Goal: Task Accomplishment & Management: Complete application form

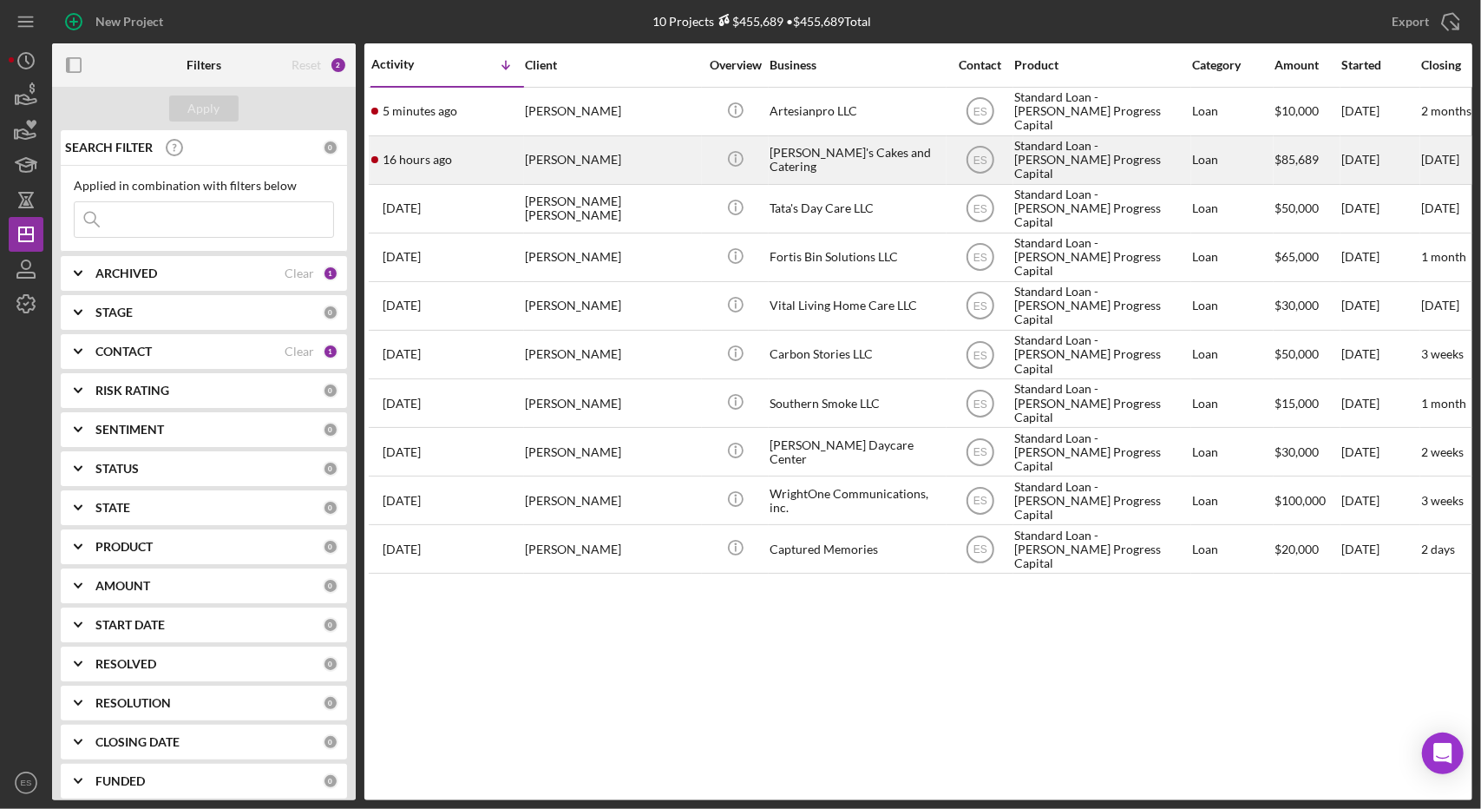
scroll to position [0, 3]
click at [1073, 161] on div "Standard Loan - [PERSON_NAME] Progress Capital" at bounding box center [1102, 160] width 174 height 46
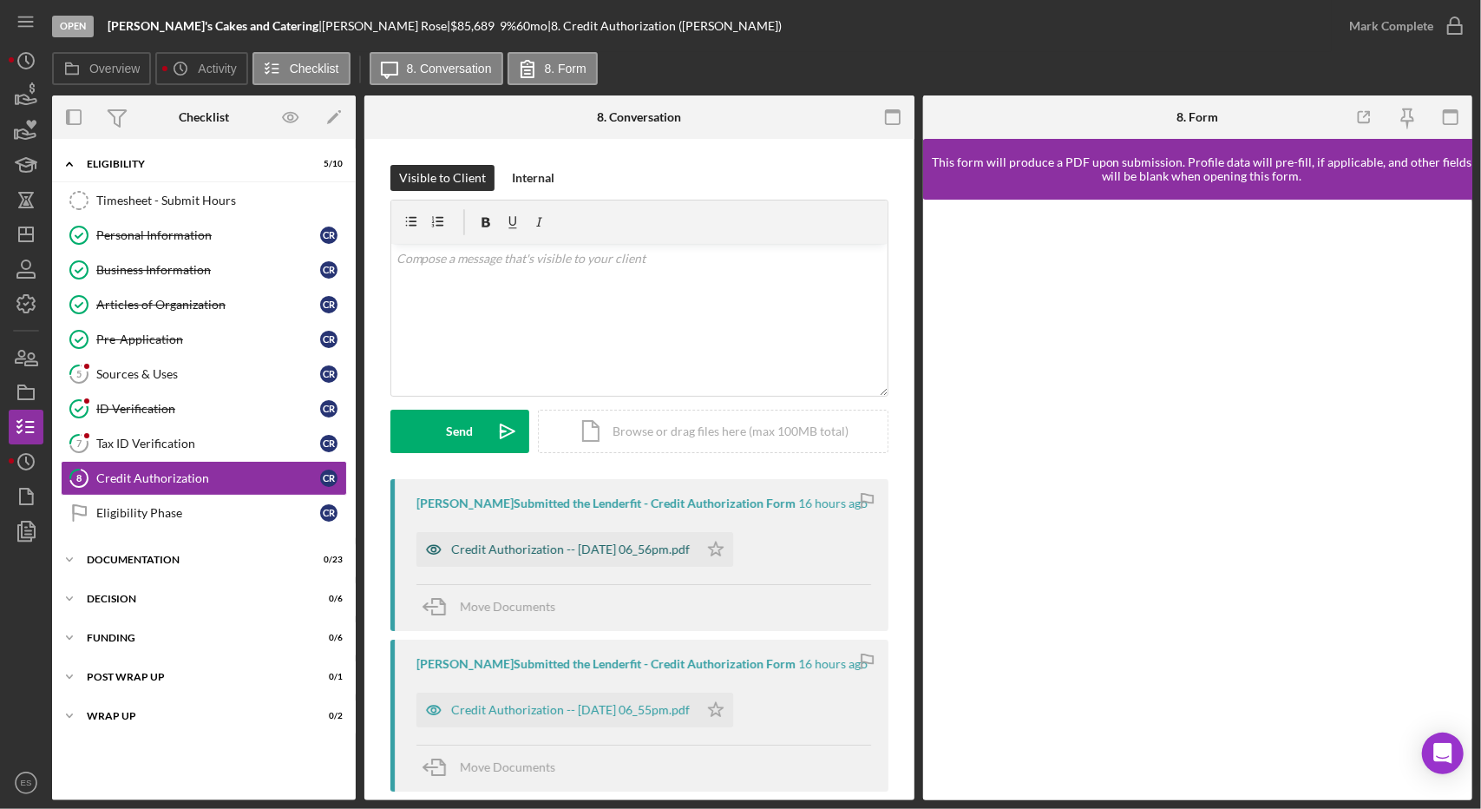
click at [637, 549] on div "Credit Authorization -- 2025-09-03 06_56pm.pdf" at bounding box center [570, 549] width 239 height 14
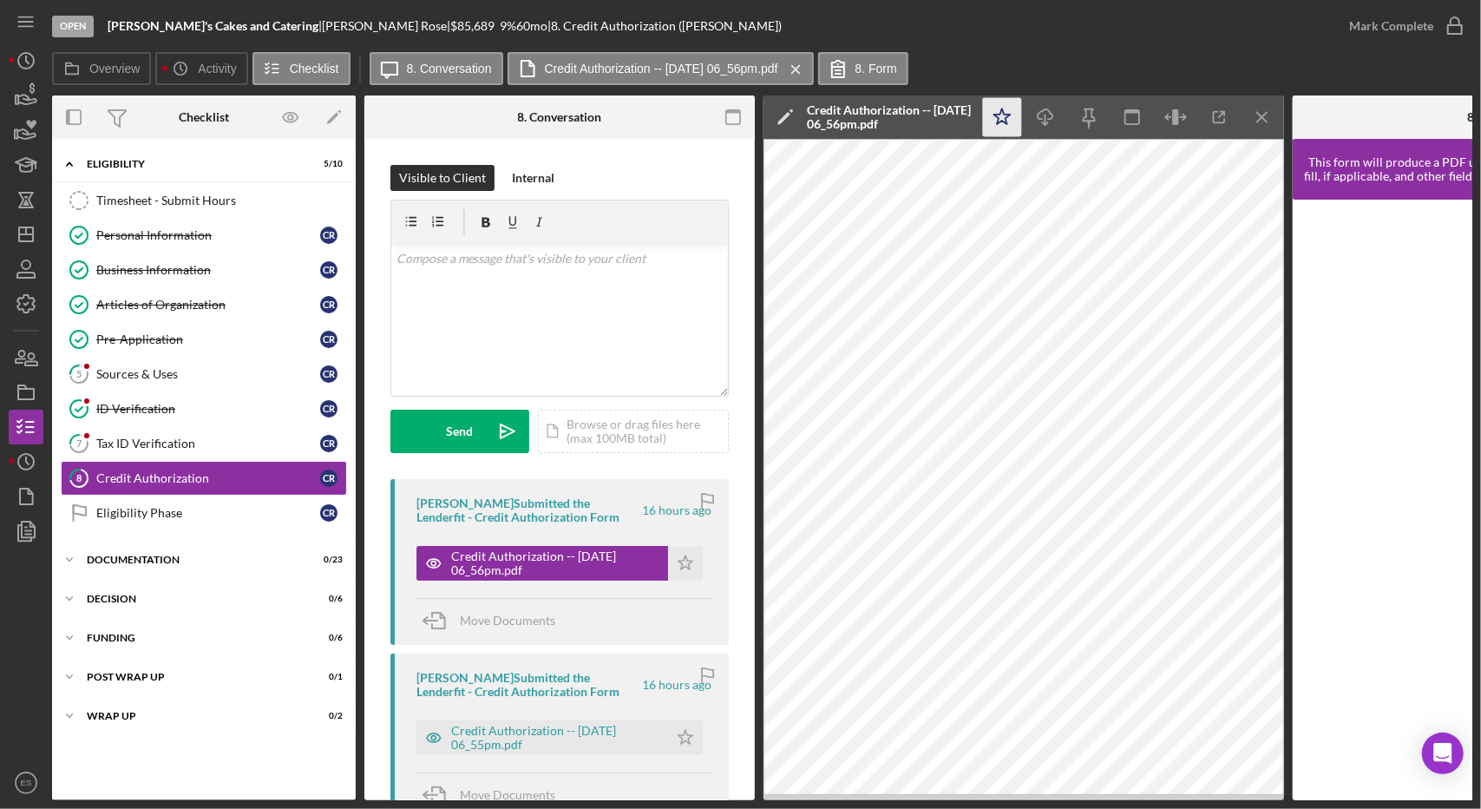
click at [1005, 121] on icon "Icon/Star" at bounding box center [1002, 117] width 39 height 39
click at [1399, 28] on div "Mark Complete" at bounding box center [1391, 26] width 84 height 35
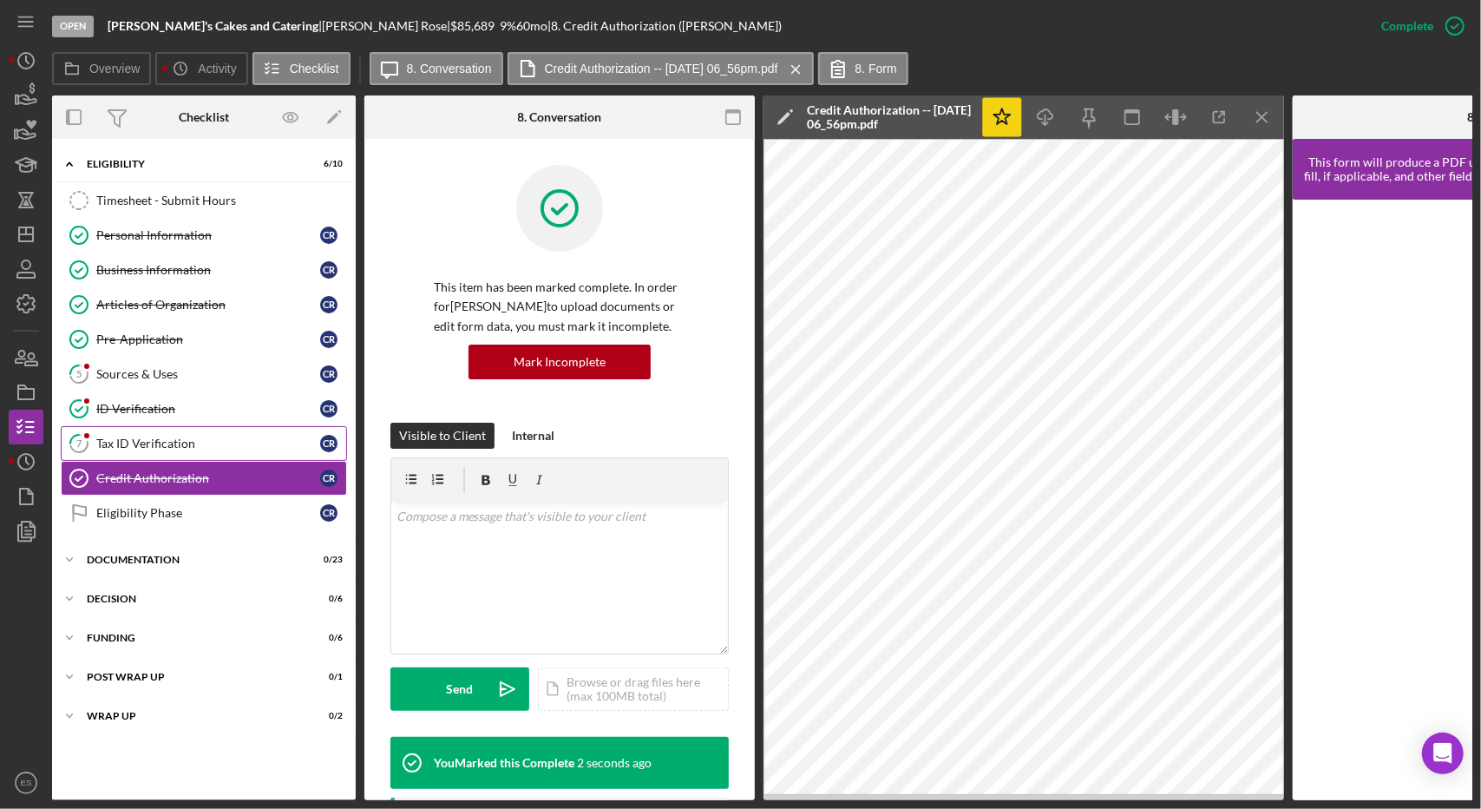
click at [208, 450] on link "7 Tax ID Verification C R" at bounding box center [204, 443] width 286 height 35
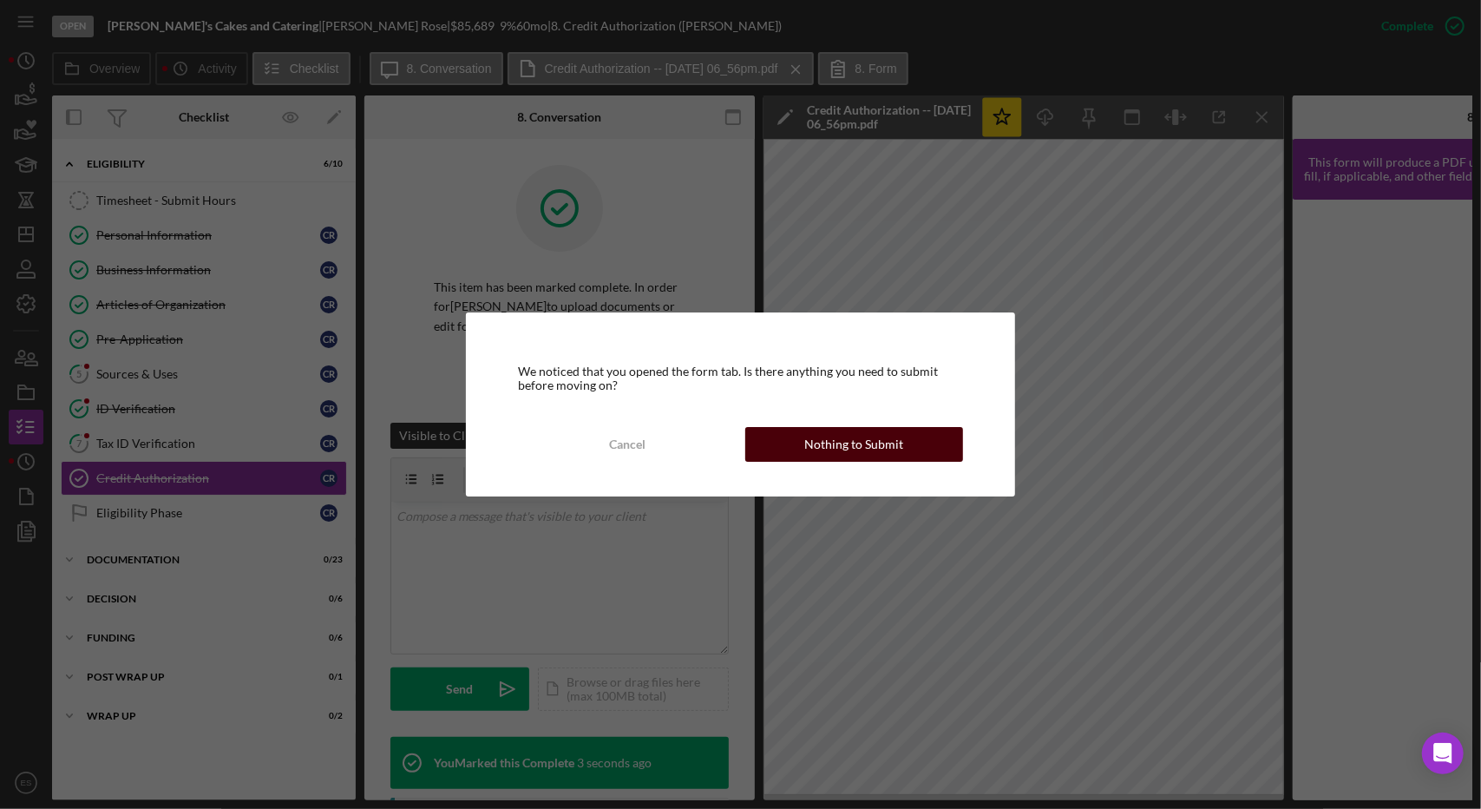
click at [847, 435] on div "Nothing to Submit" at bounding box center [853, 444] width 99 height 35
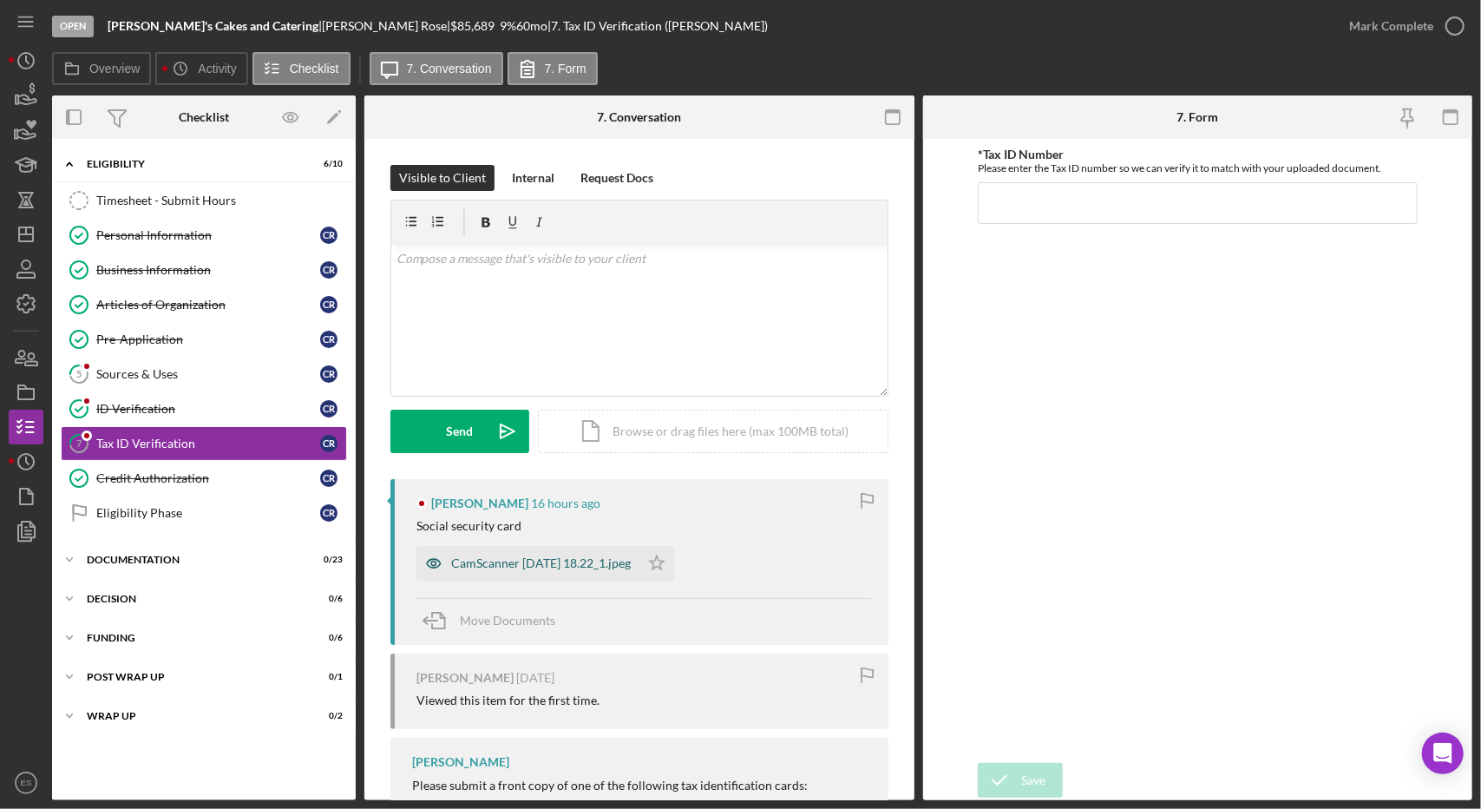
click at [600, 577] on div "CamScanner 9-3-25 18.22_1.jpeg" at bounding box center [527, 563] width 223 height 35
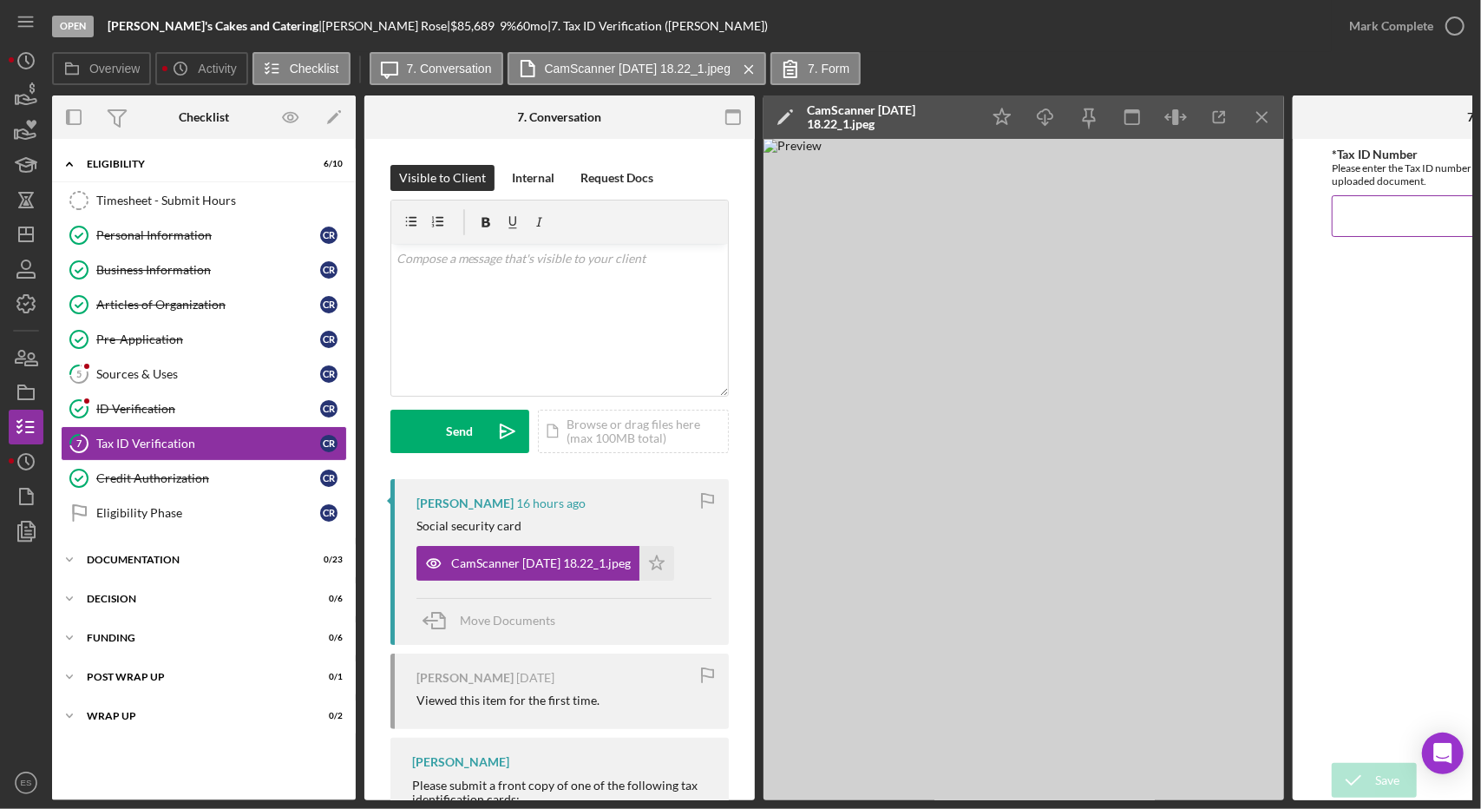
click at [1414, 215] on input "*Tax ID Number" at bounding box center [1488, 216] width 312 height 42
type input "375986652"
click at [1376, 777] on div "Save" at bounding box center [1387, 780] width 24 height 35
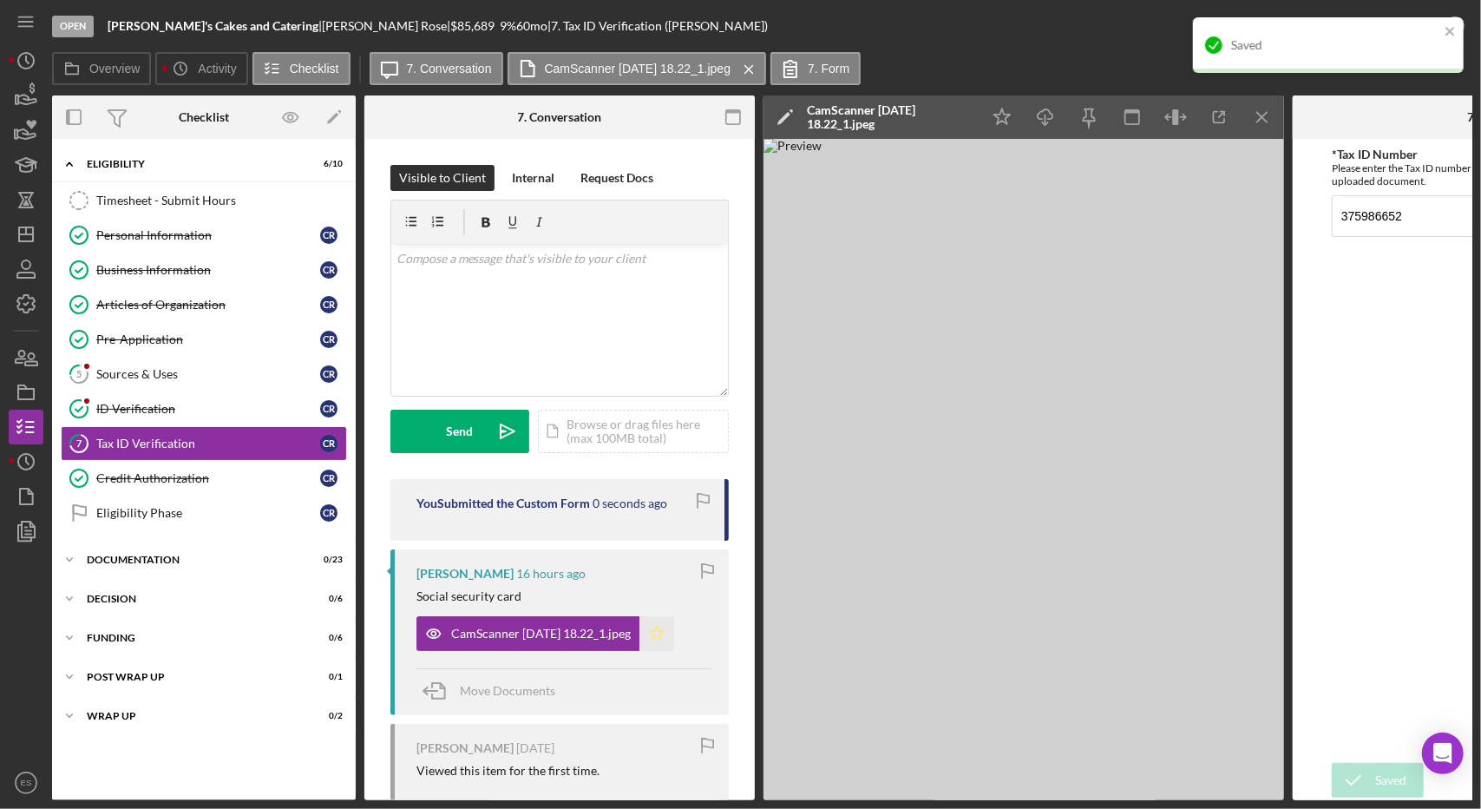
click at [647, 623] on icon "Icon/Star" at bounding box center [656, 633] width 35 height 35
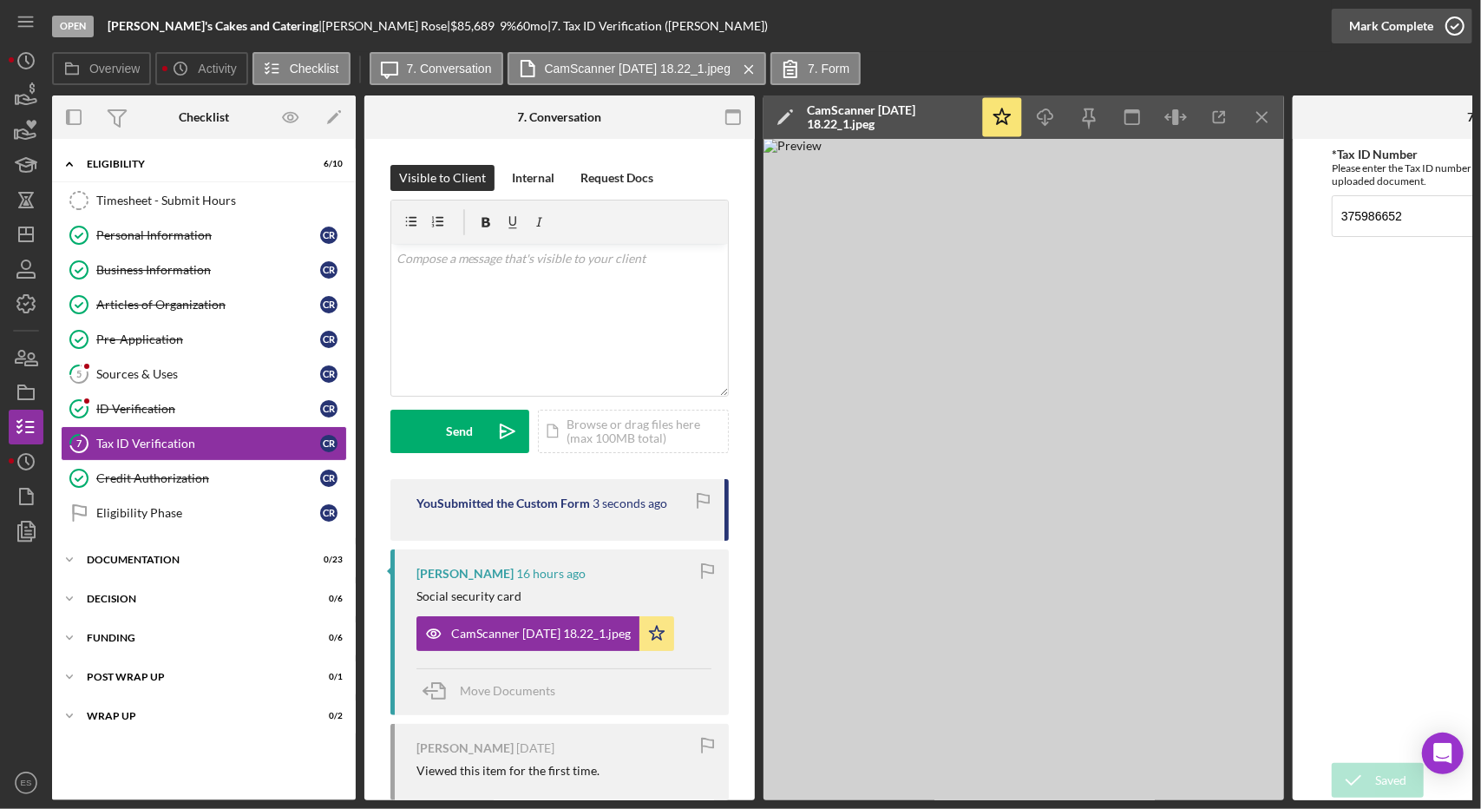
click at [1450, 34] on circle "button" at bounding box center [1454, 25] width 17 height 17
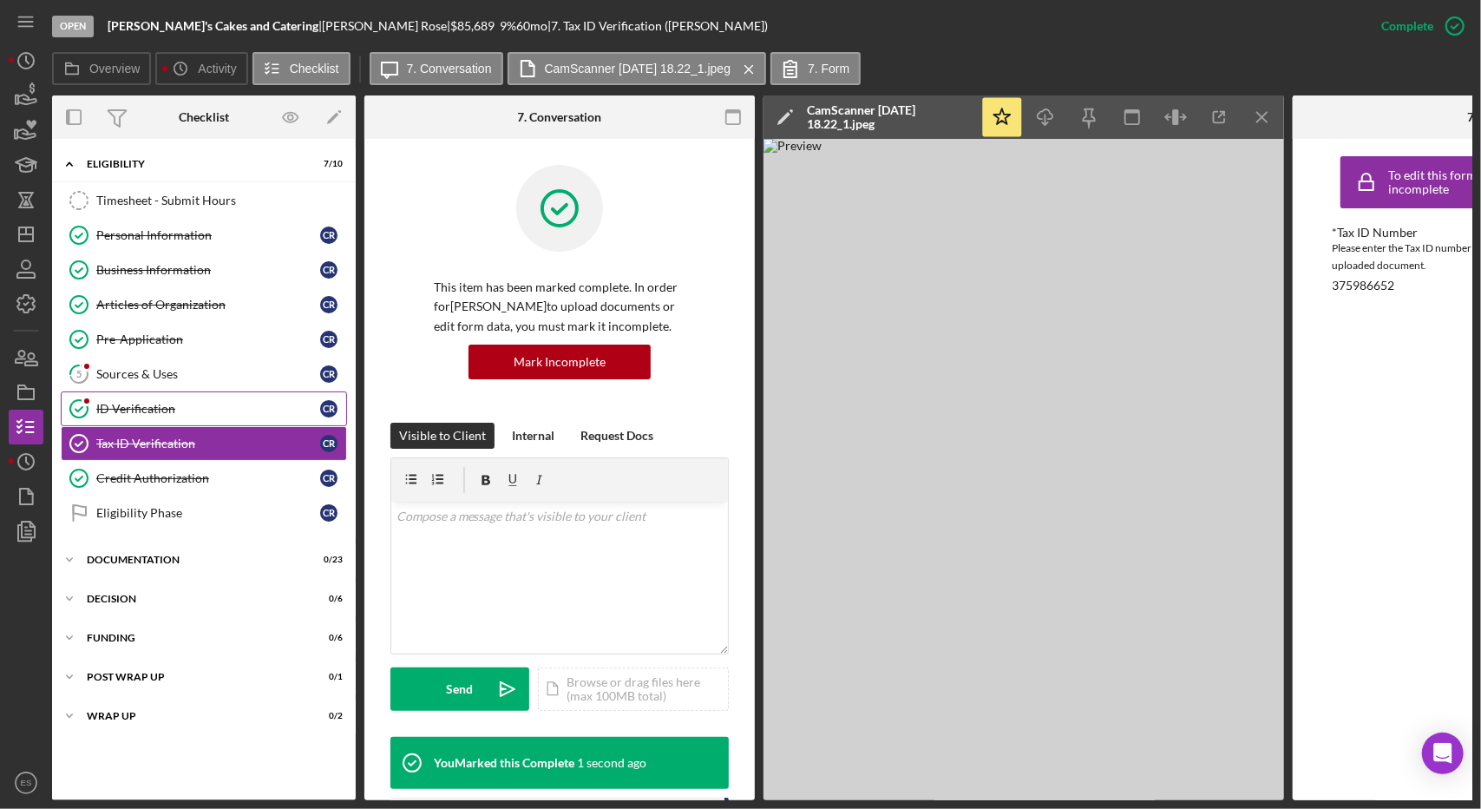
click at [134, 407] on div "ID Verification" at bounding box center [208, 409] width 224 height 14
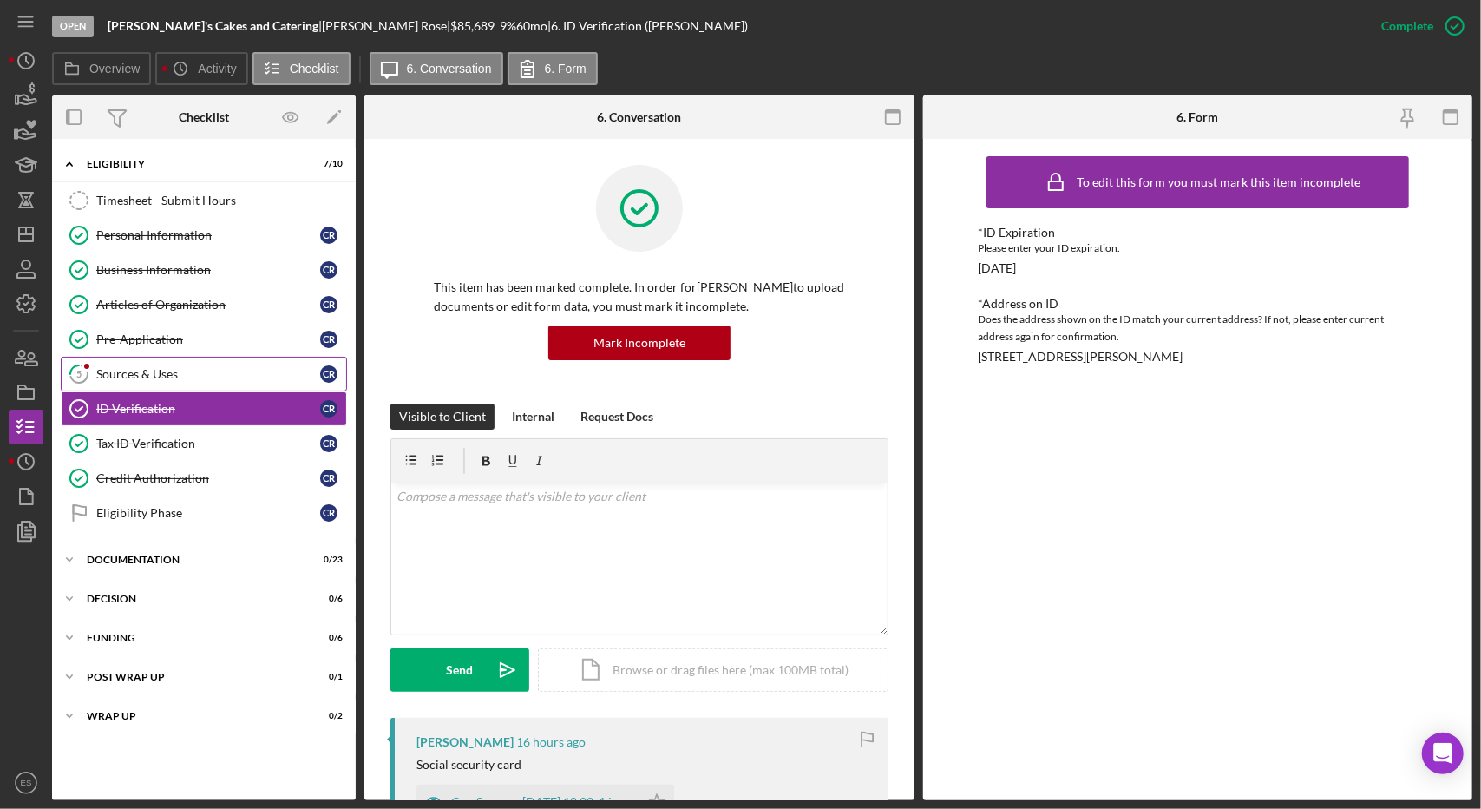
click at [187, 373] on div "Sources & Uses" at bounding box center [208, 374] width 224 height 14
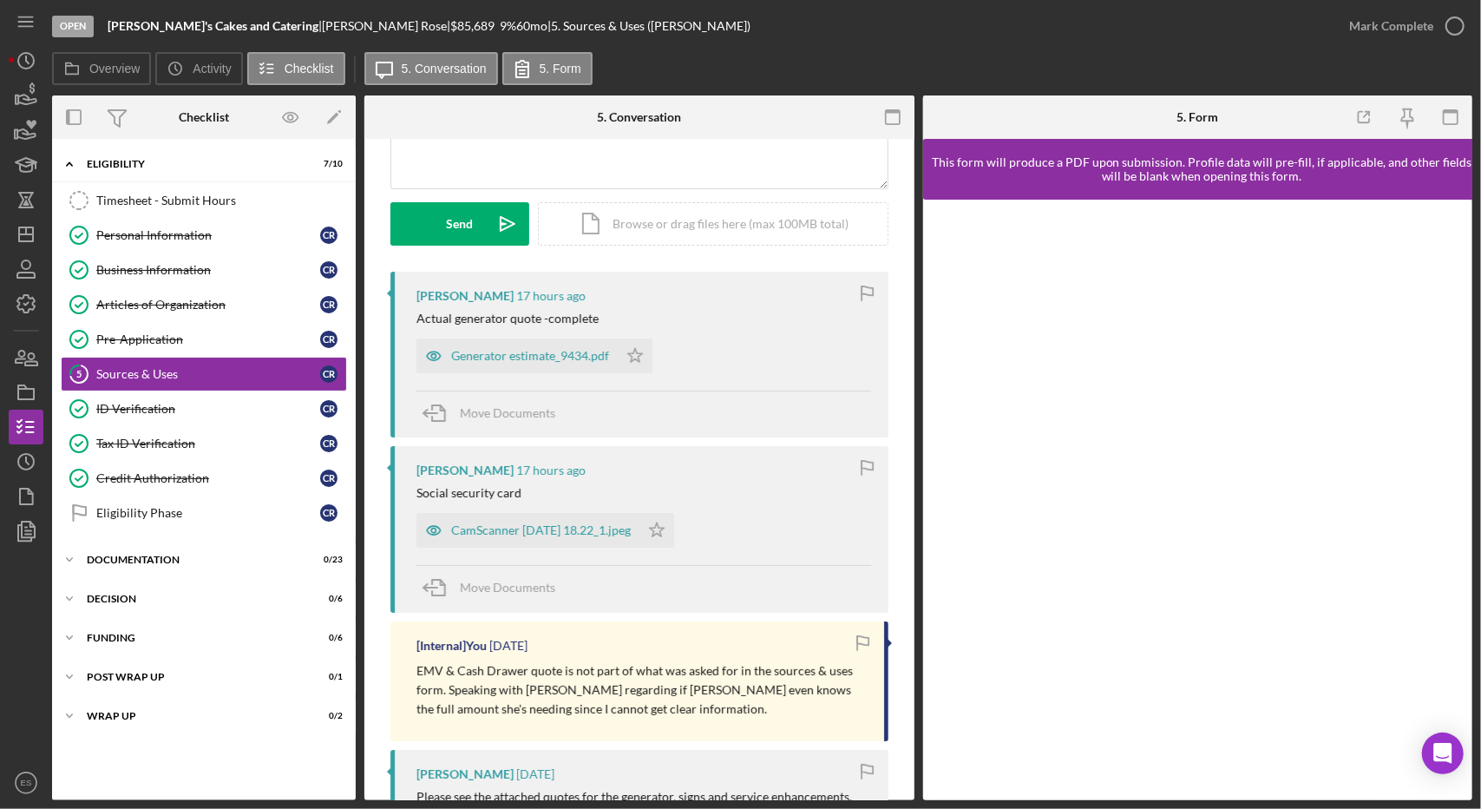
scroll to position [206, 0]
click at [526, 355] on div "Generator estimate_9434.pdf" at bounding box center [530, 358] width 158 height 14
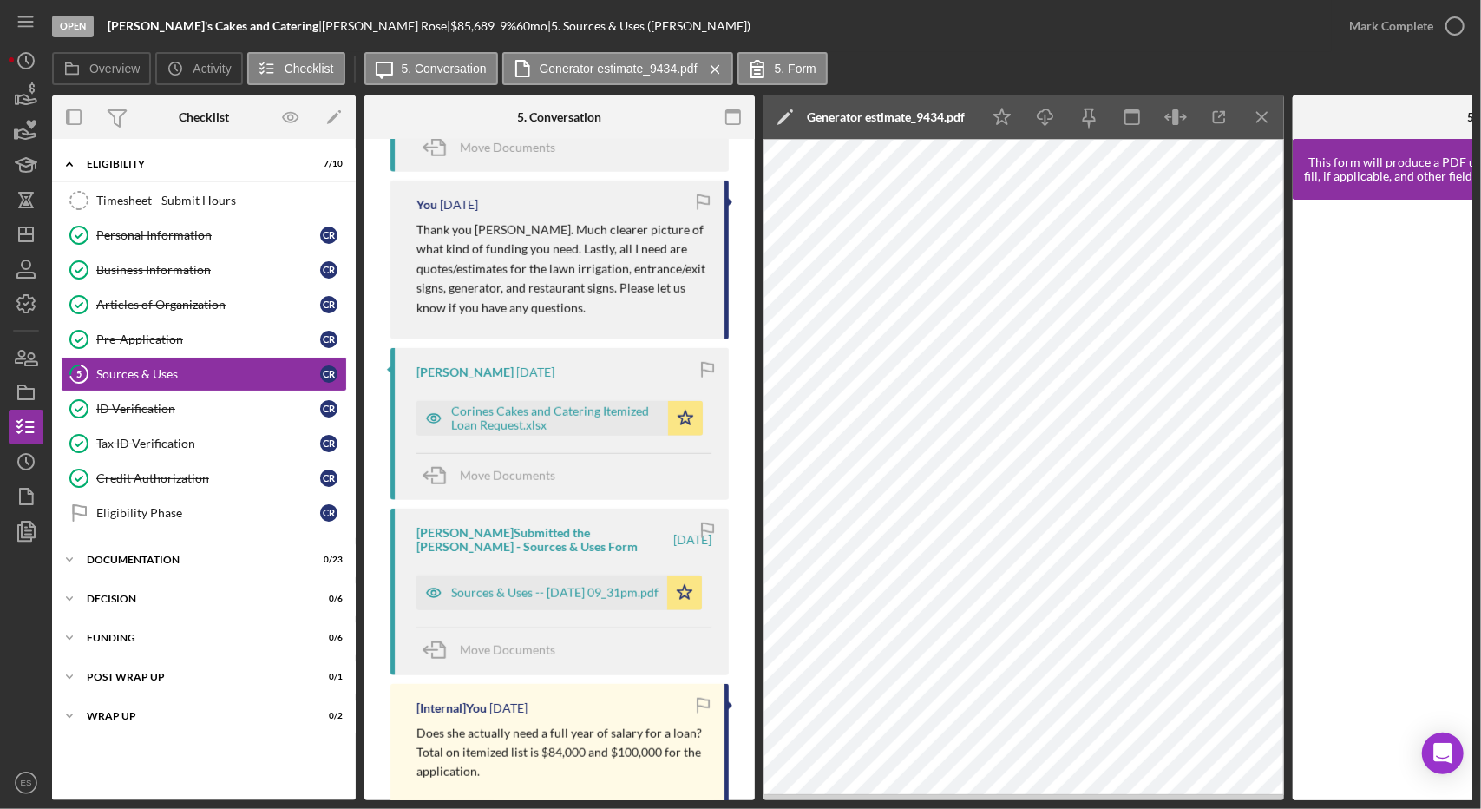
scroll to position [1093, 0]
click at [600, 583] on div "Sources & Uses -- 2025-08-20 09_31pm.pdf" at bounding box center [554, 590] width 207 height 14
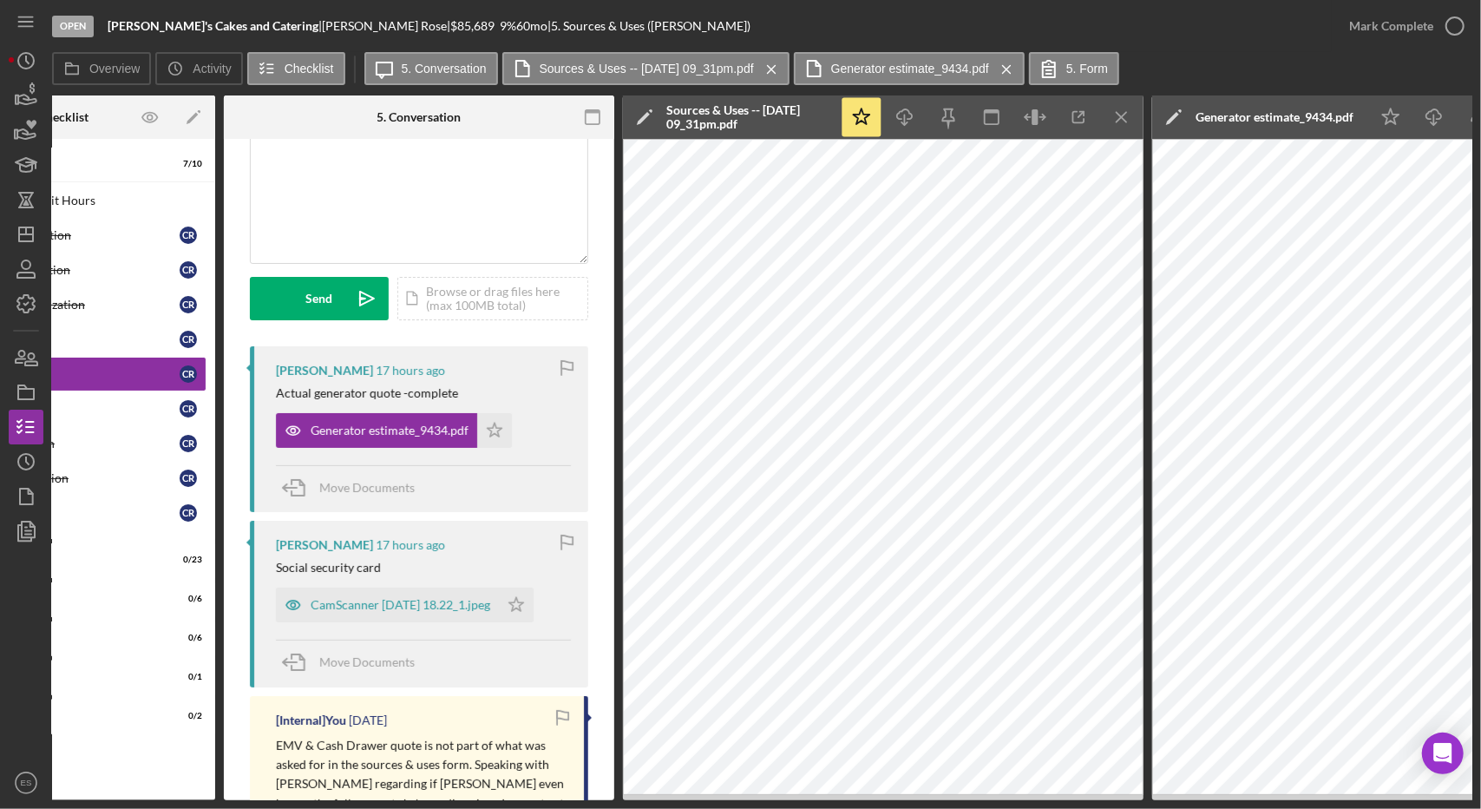
scroll to position [129, 0]
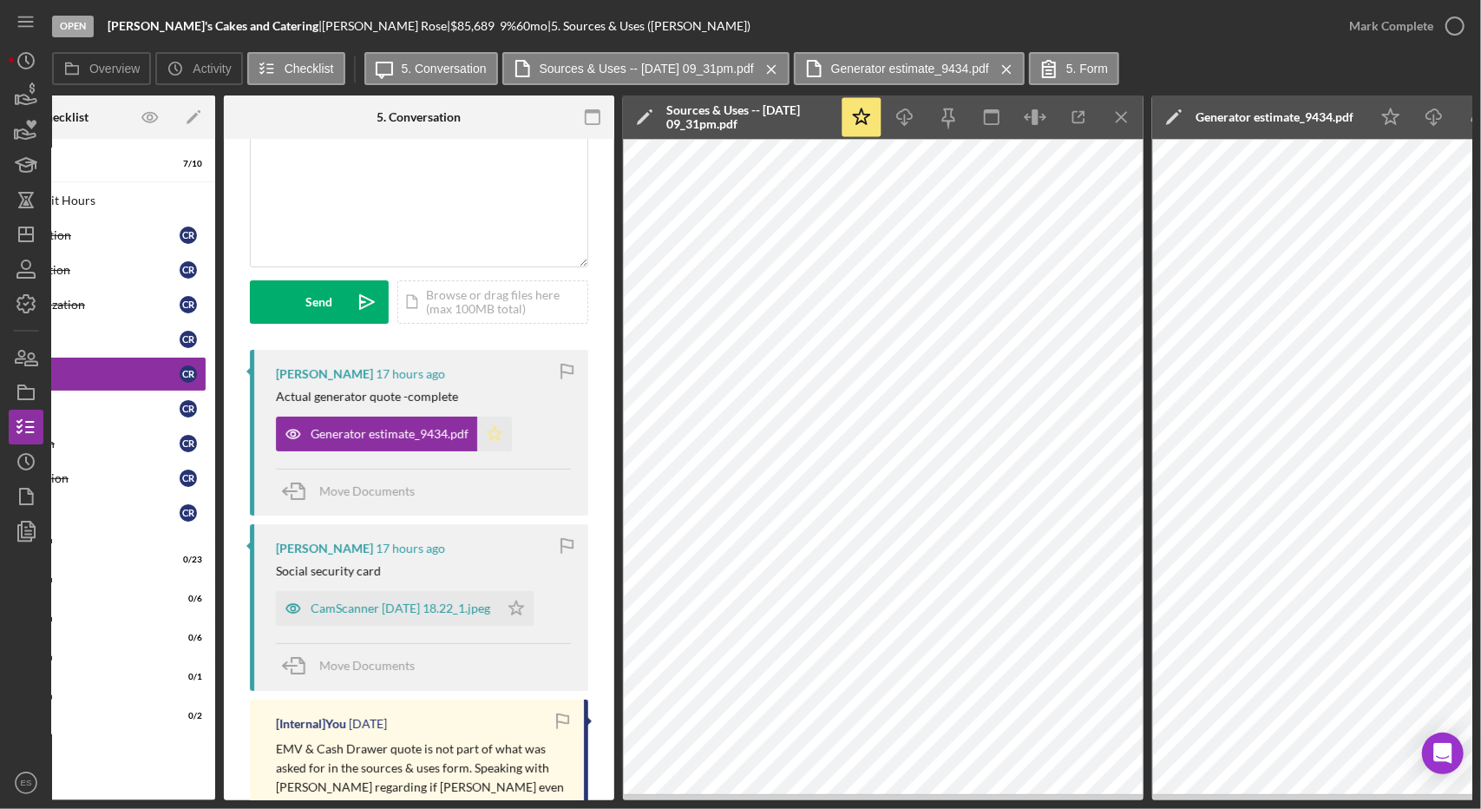
click at [486, 426] on icon "Icon/Star" at bounding box center [494, 433] width 35 height 35
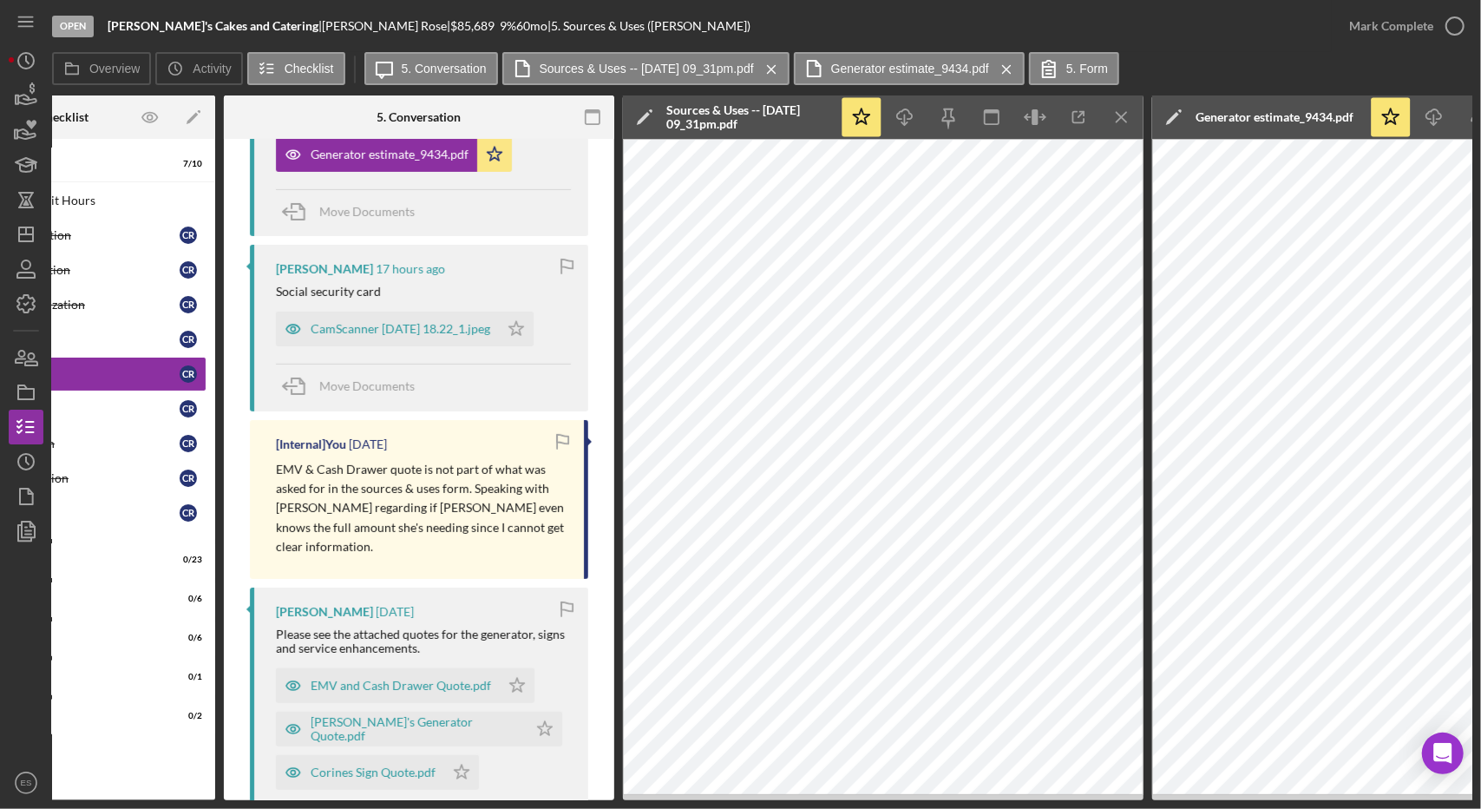
scroll to position [565, 0]
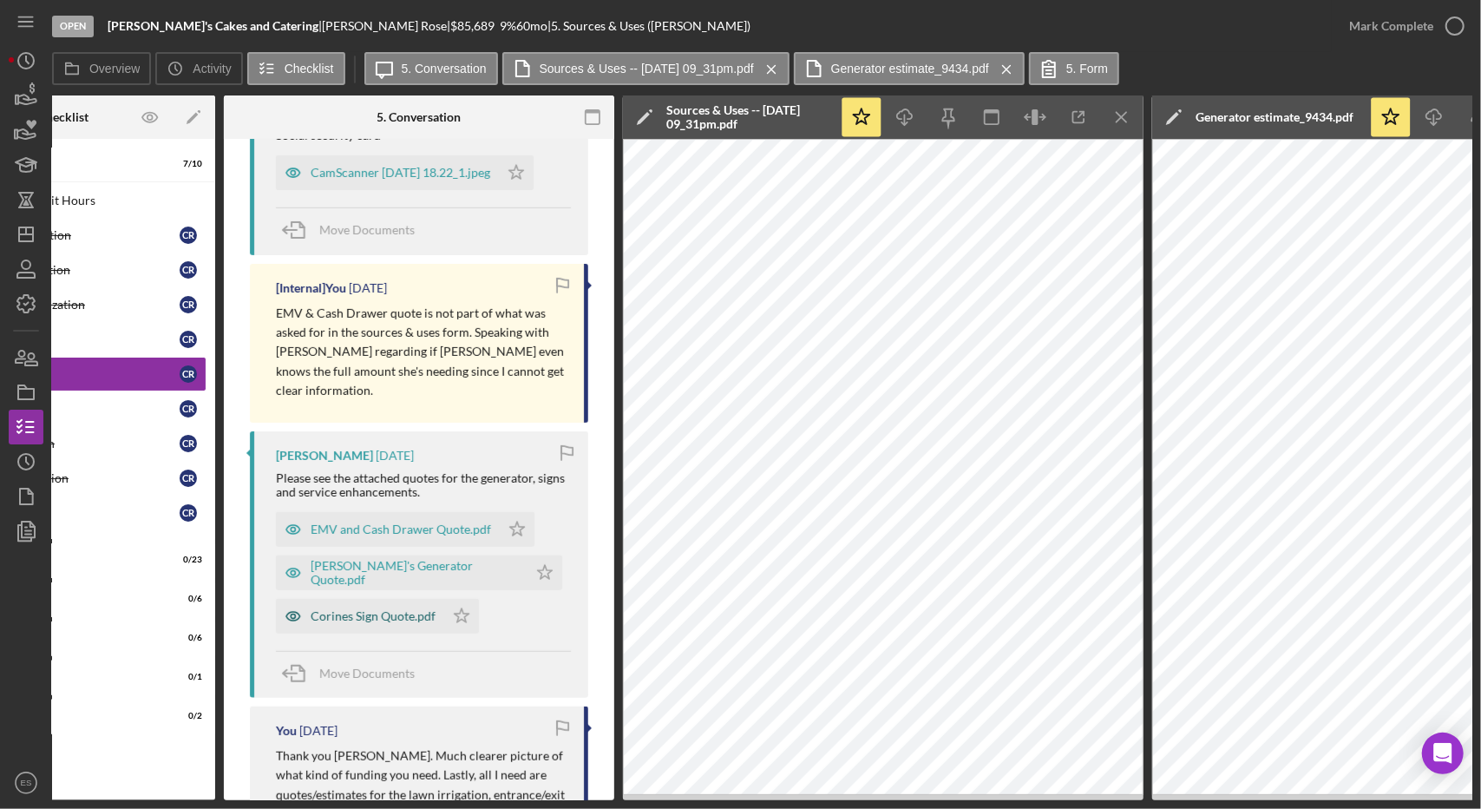
click at [405, 601] on div "Corines Sign Quote.pdf" at bounding box center [360, 616] width 168 height 35
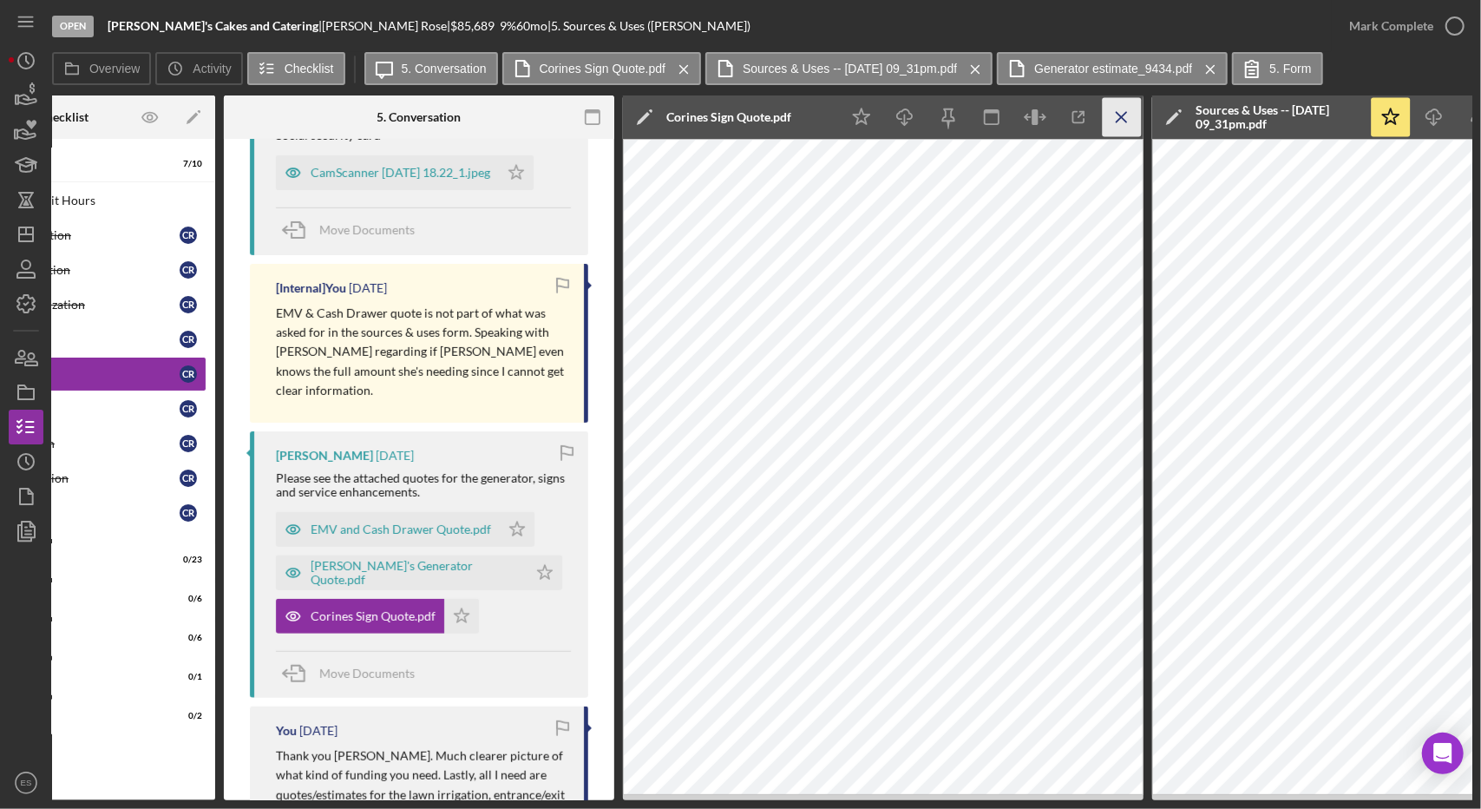
click at [1128, 121] on icon "Icon/Menu Close" at bounding box center [1122, 117] width 39 height 39
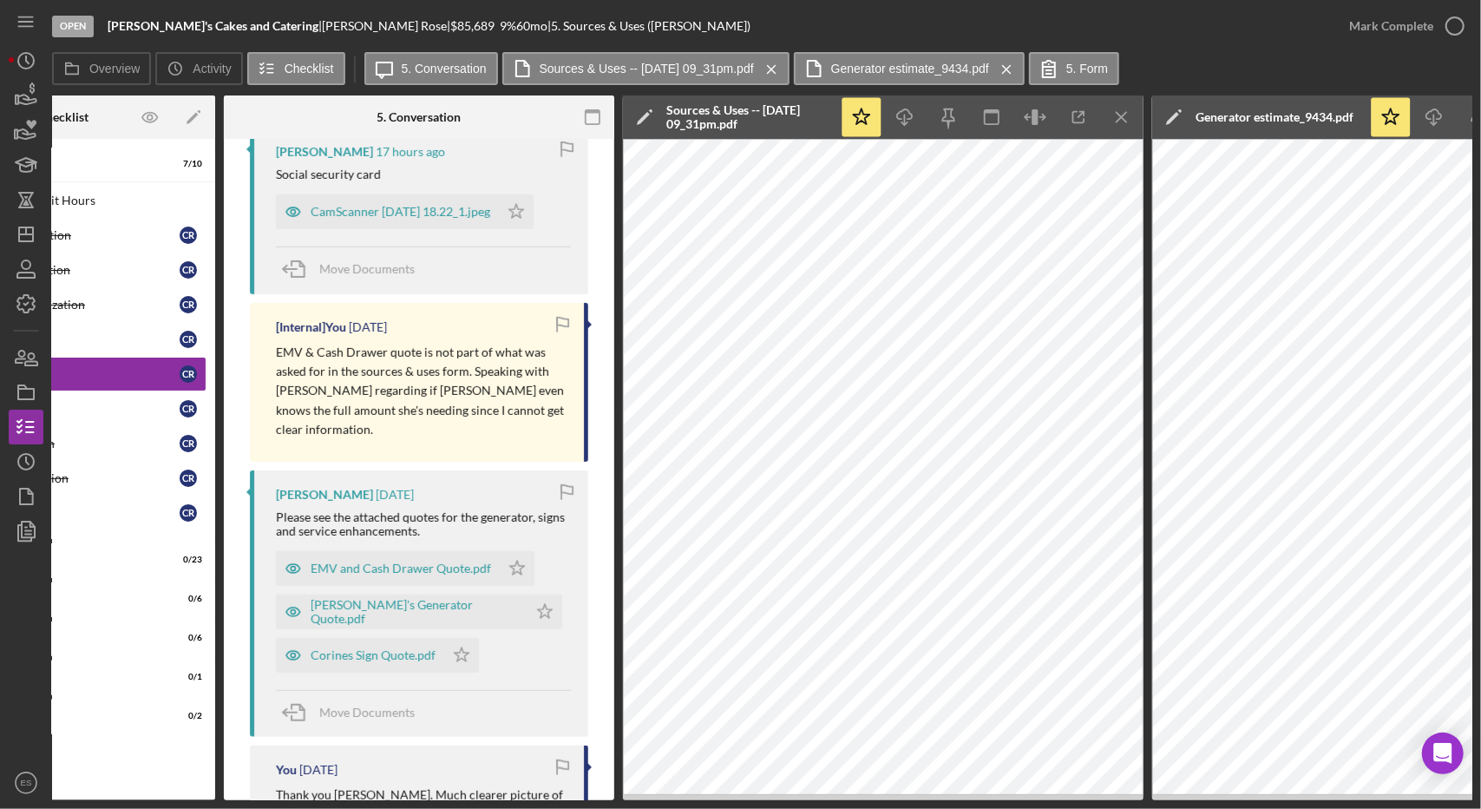
scroll to position [528, 0]
click at [391, 560] on div "EMV and Cash Drawer Quote.pdf" at bounding box center [401, 567] width 180 height 14
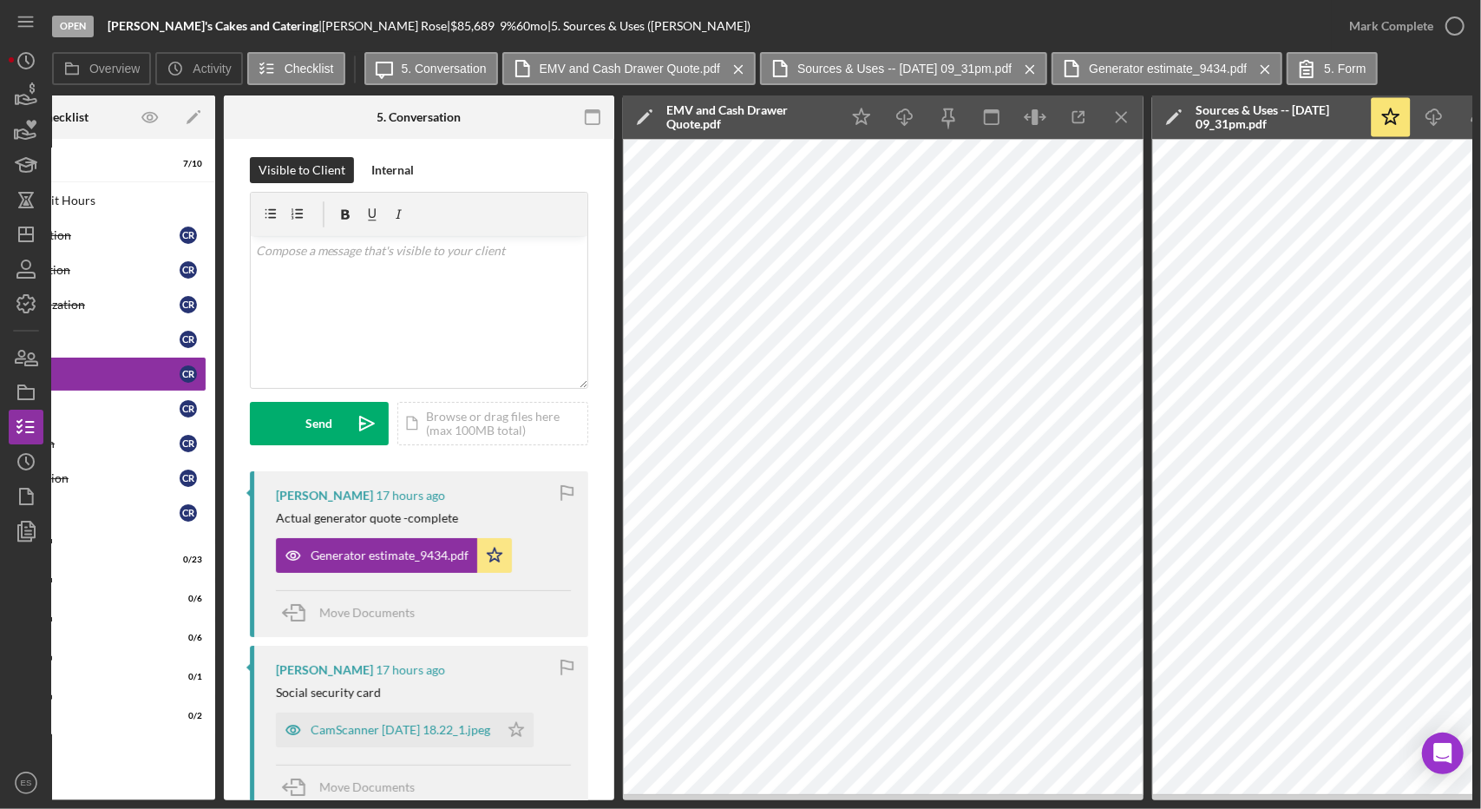
scroll to position [0, 0]
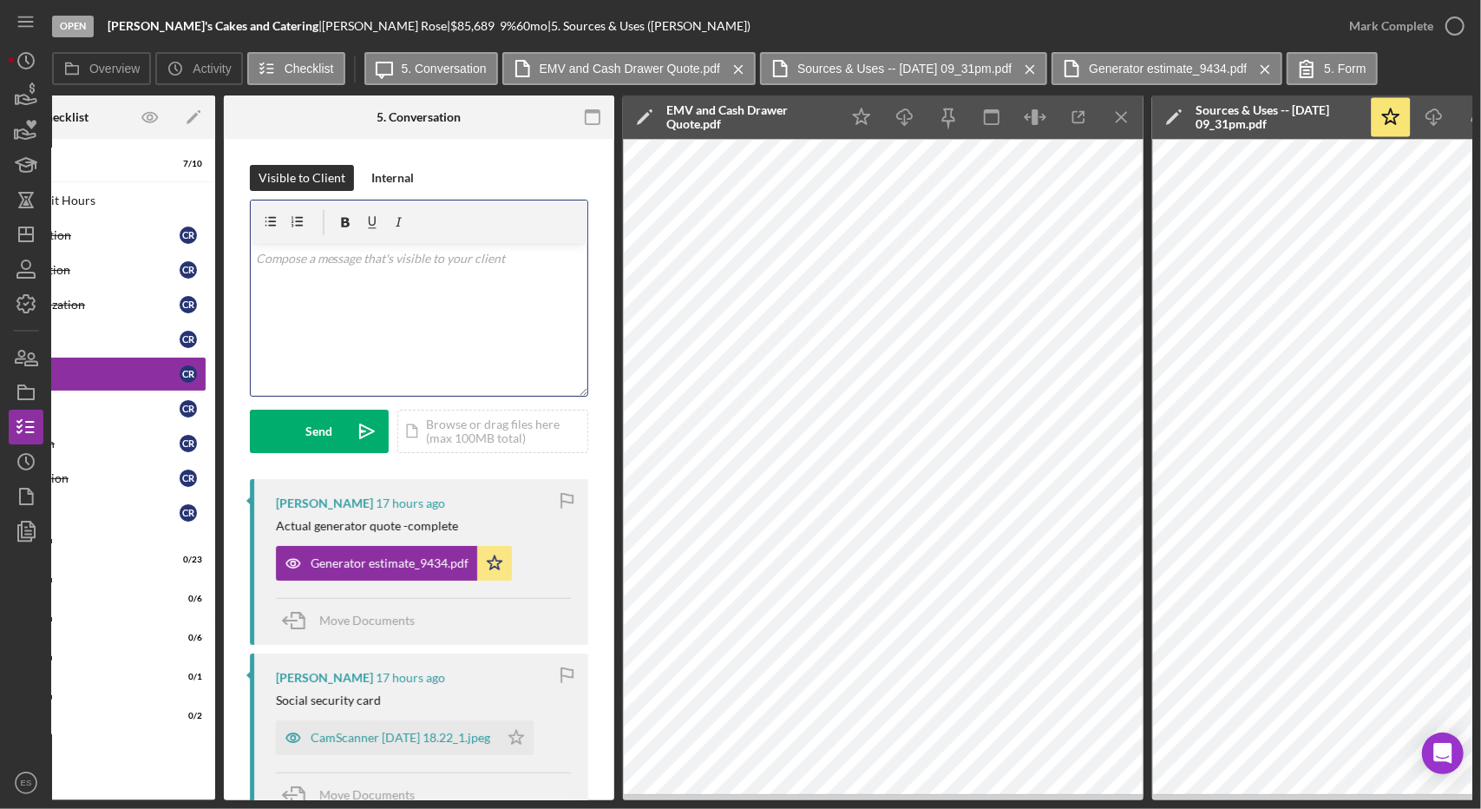
click at [410, 279] on div "v Color teal Color pink Remove color Add row above Add row below Add column bef…" at bounding box center [419, 320] width 337 height 152
click at [385, 174] on div "Internal" at bounding box center [392, 178] width 43 height 26
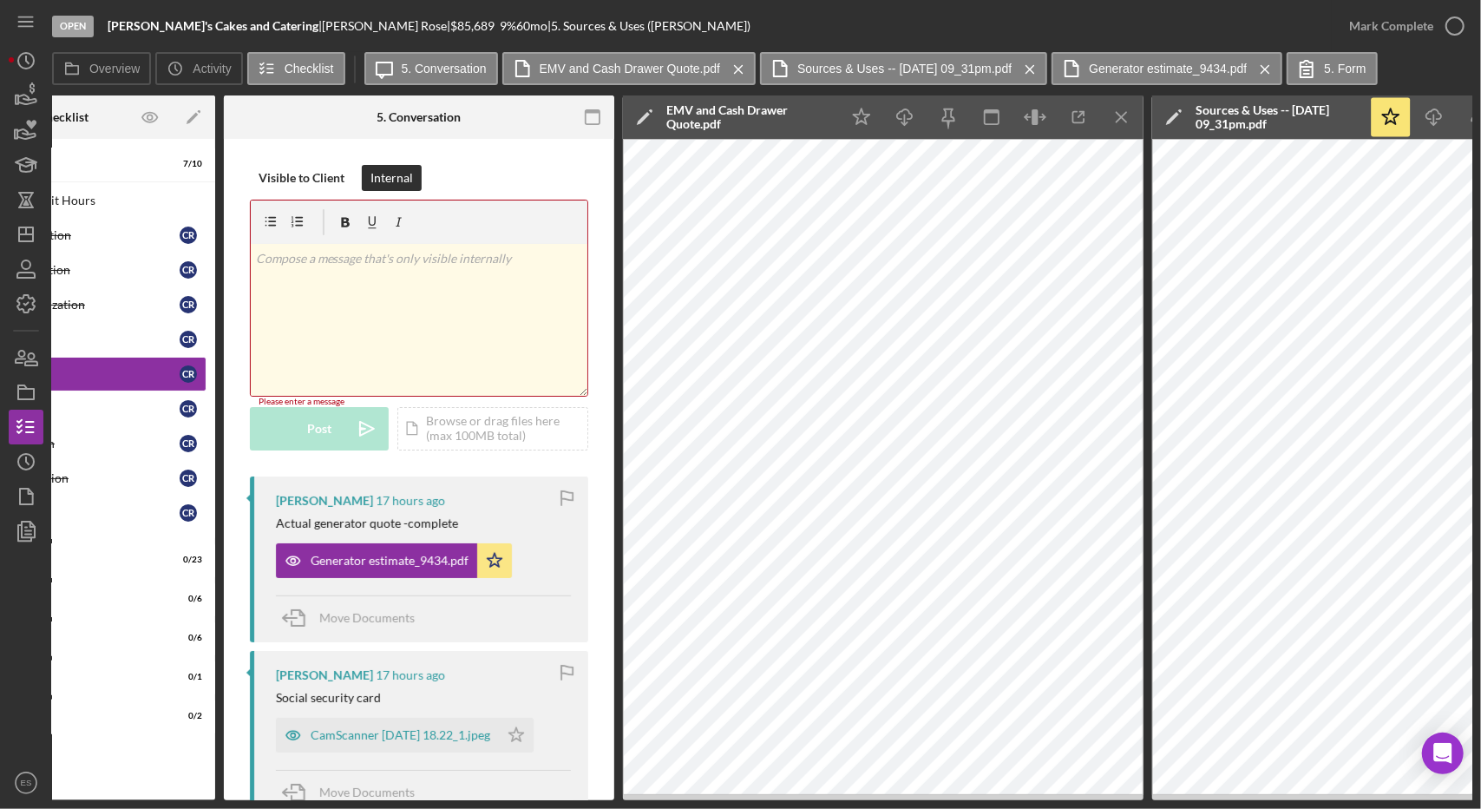
click at [390, 325] on div "v Color teal Color pink Remove color Add row above Add row below Add column bef…" at bounding box center [419, 320] width 337 height 152
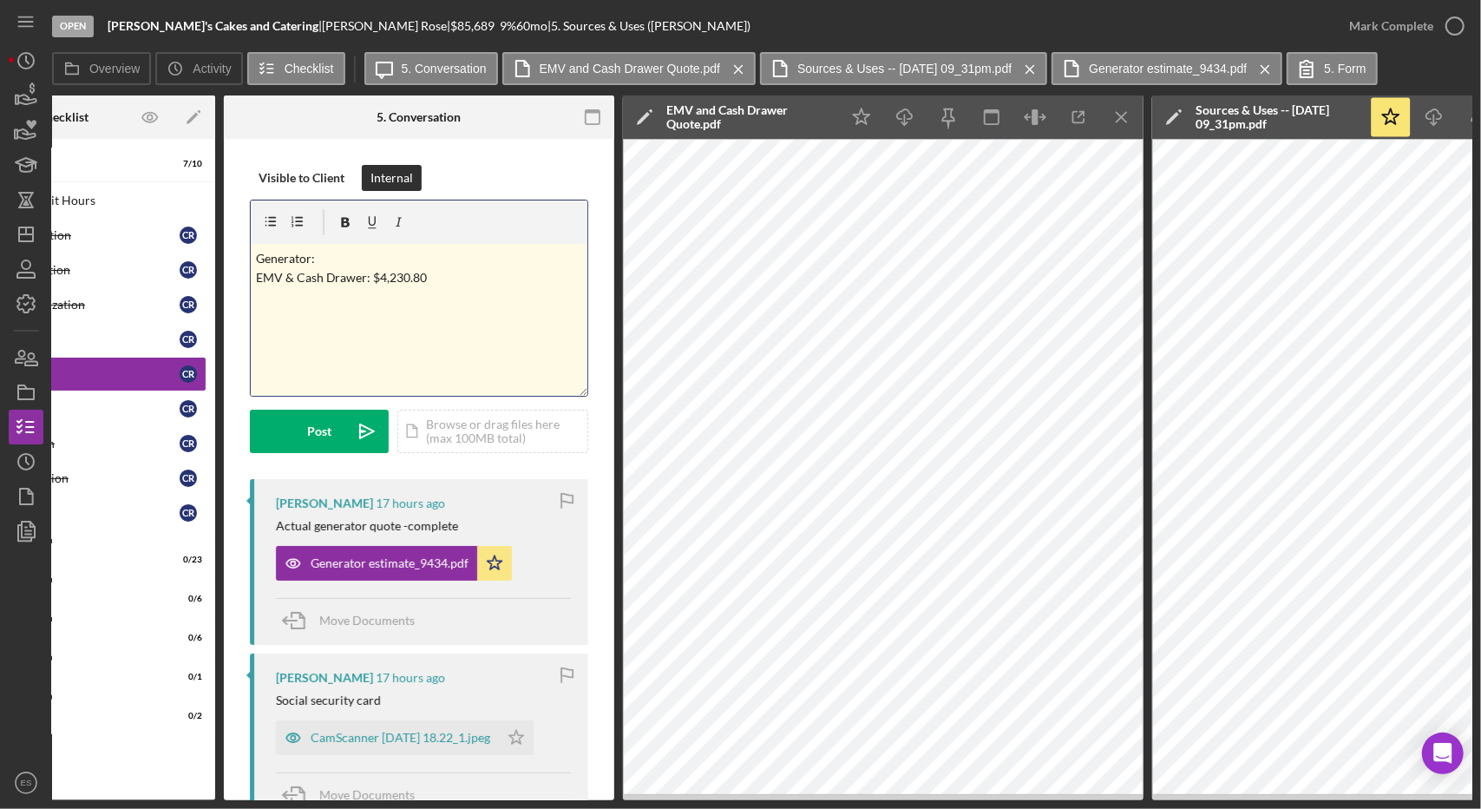
click at [359, 251] on p "Generator: EMV & Cash Drawer: $4,230.80" at bounding box center [419, 268] width 327 height 39
click at [1111, 119] on icon "Icon/Menu Close" at bounding box center [1122, 117] width 39 height 39
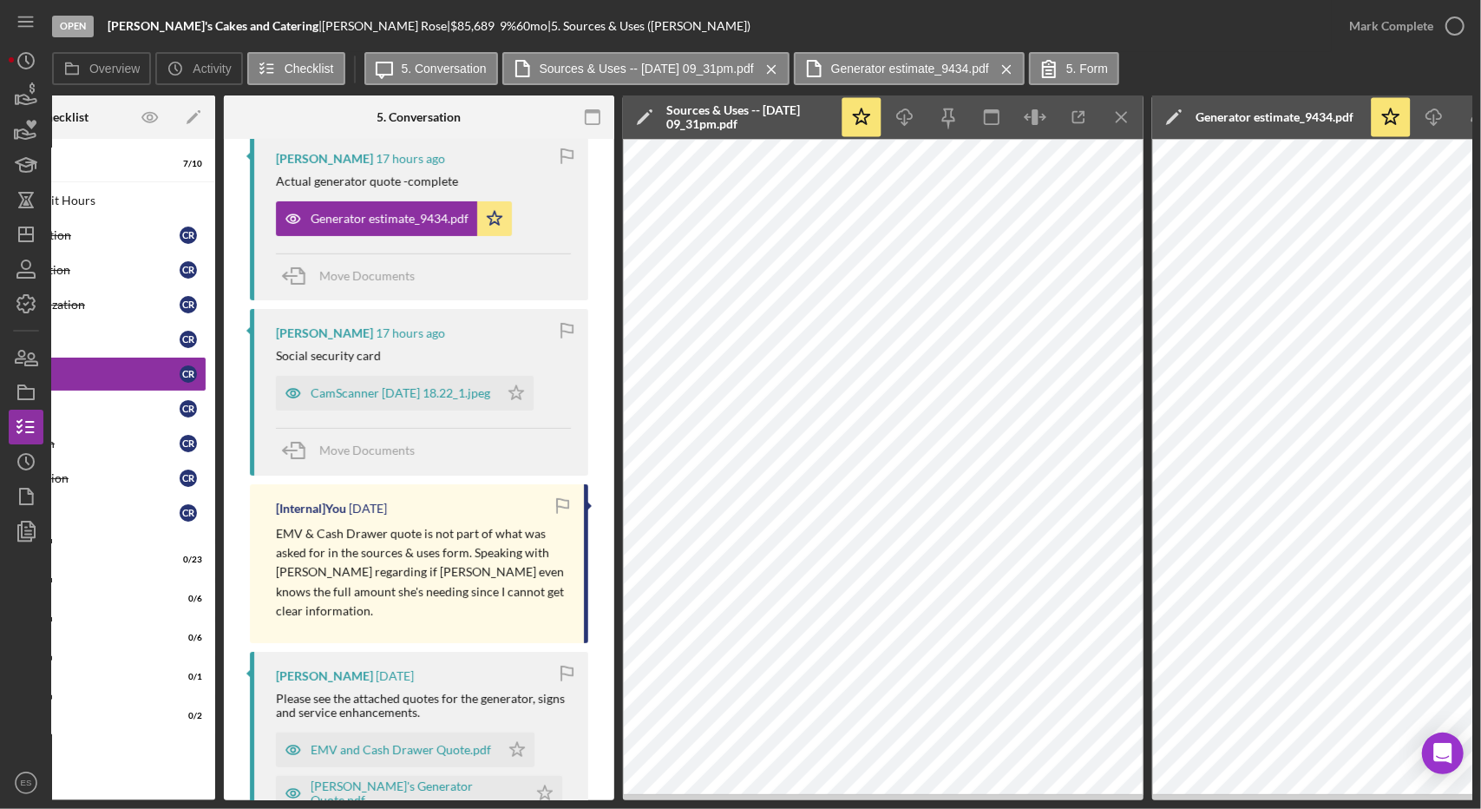
scroll to position [344, 0]
click at [386, 229] on div "Generator estimate_9434.pdf" at bounding box center [376, 219] width 201 height 35
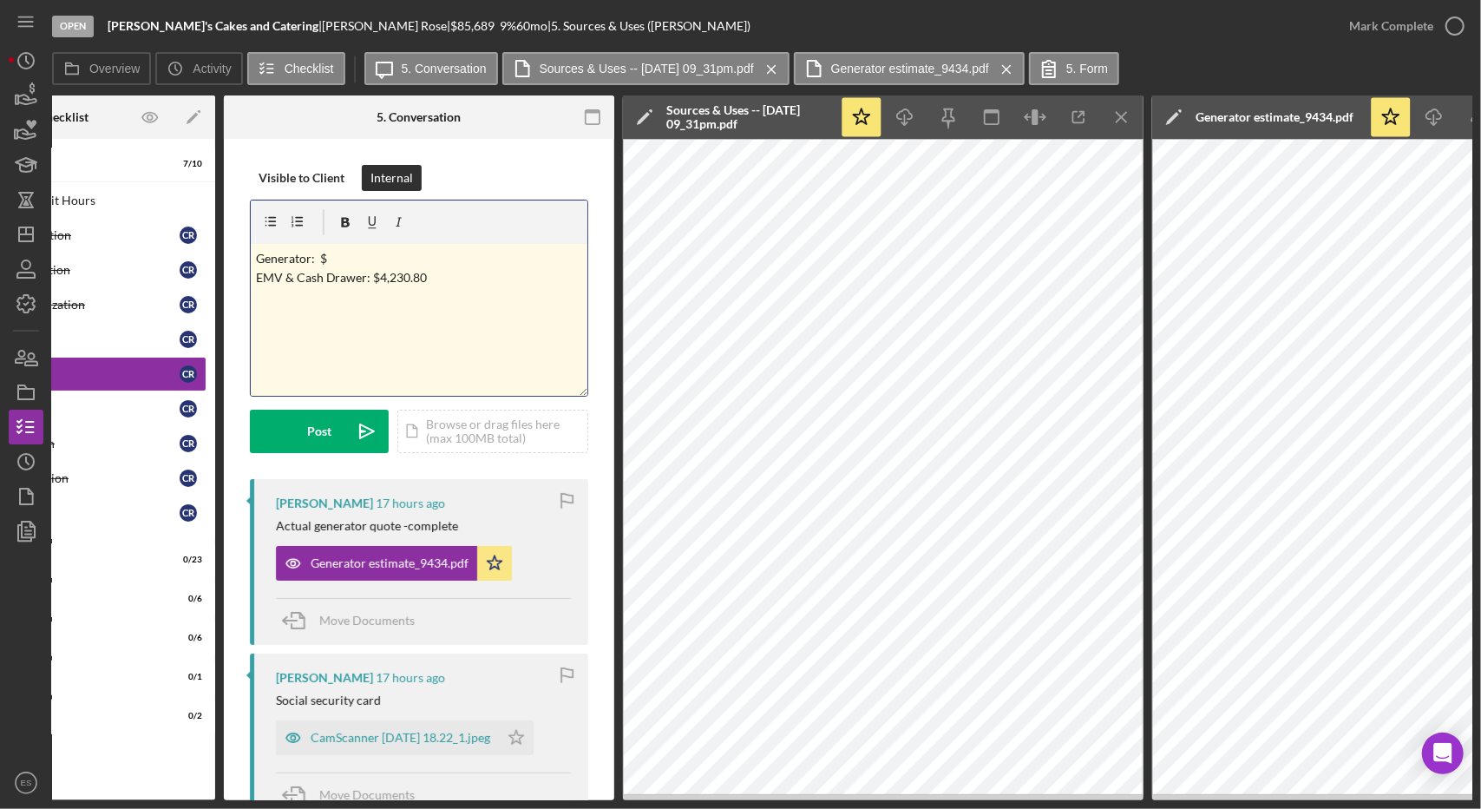
click at [442, 264] on p "Generator: $ EMV & Cash Drawer: $4,230.80" at bounding box center [419, 268] width 327 height 39
click at [471, 274] on p "Generator: $24,993.62 EMV & Cash Drawer: $4,230.80" at bounding box center [419, 268] width 327 height 39
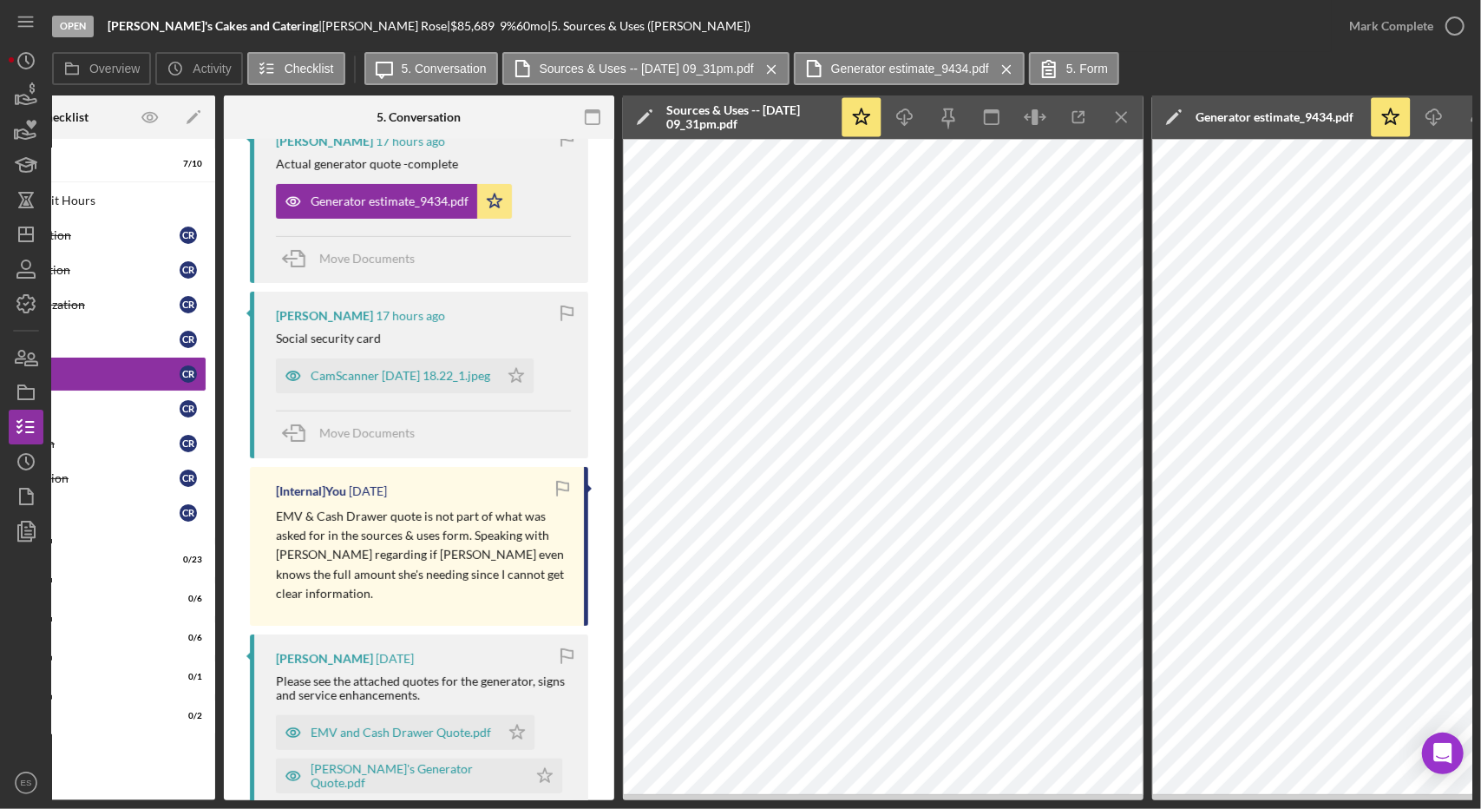
scroll to position [399, 0]
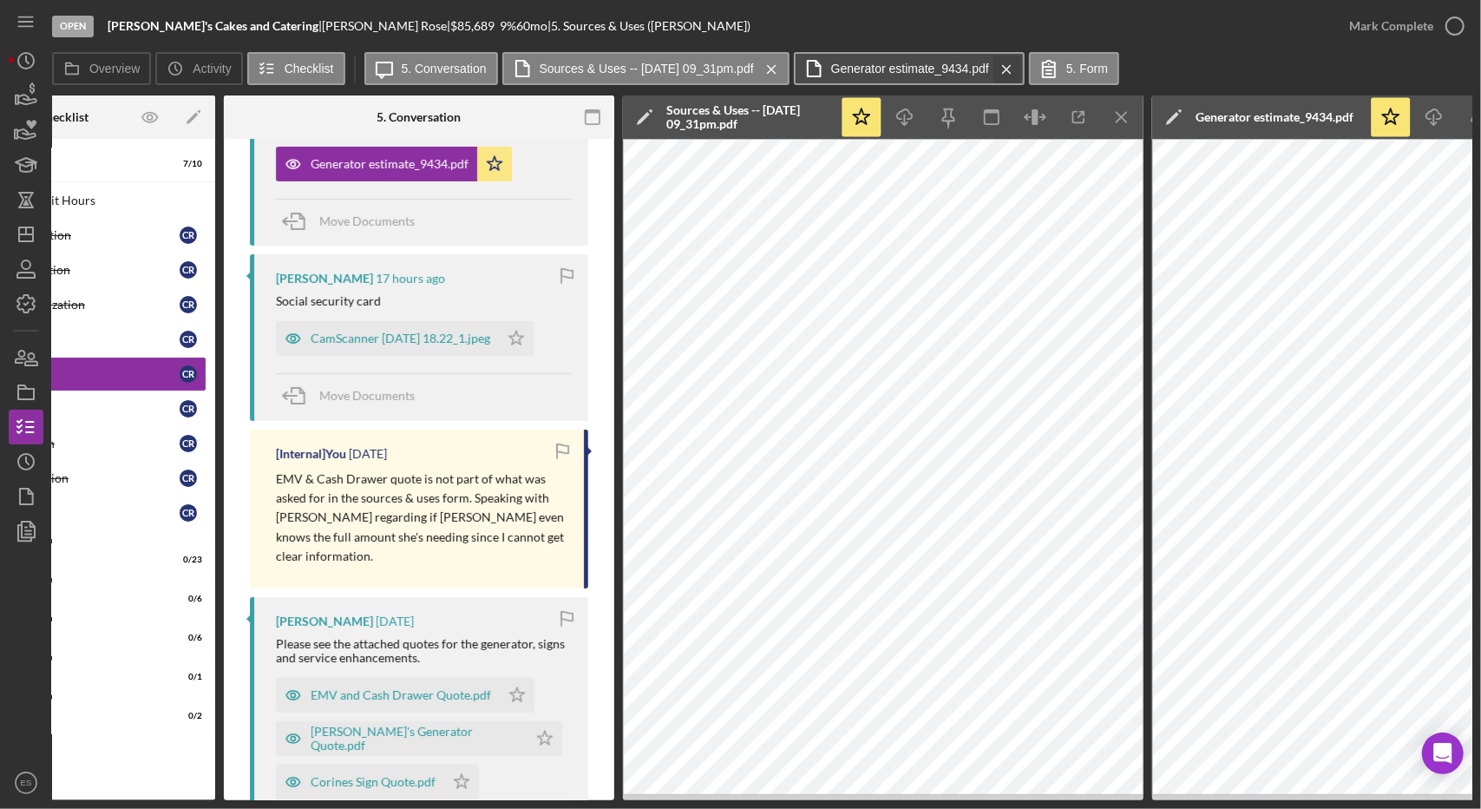
click at [1022, 68] on icon "Icon/Menu Close" at bounding box center [1007, 69] width 30 height 43
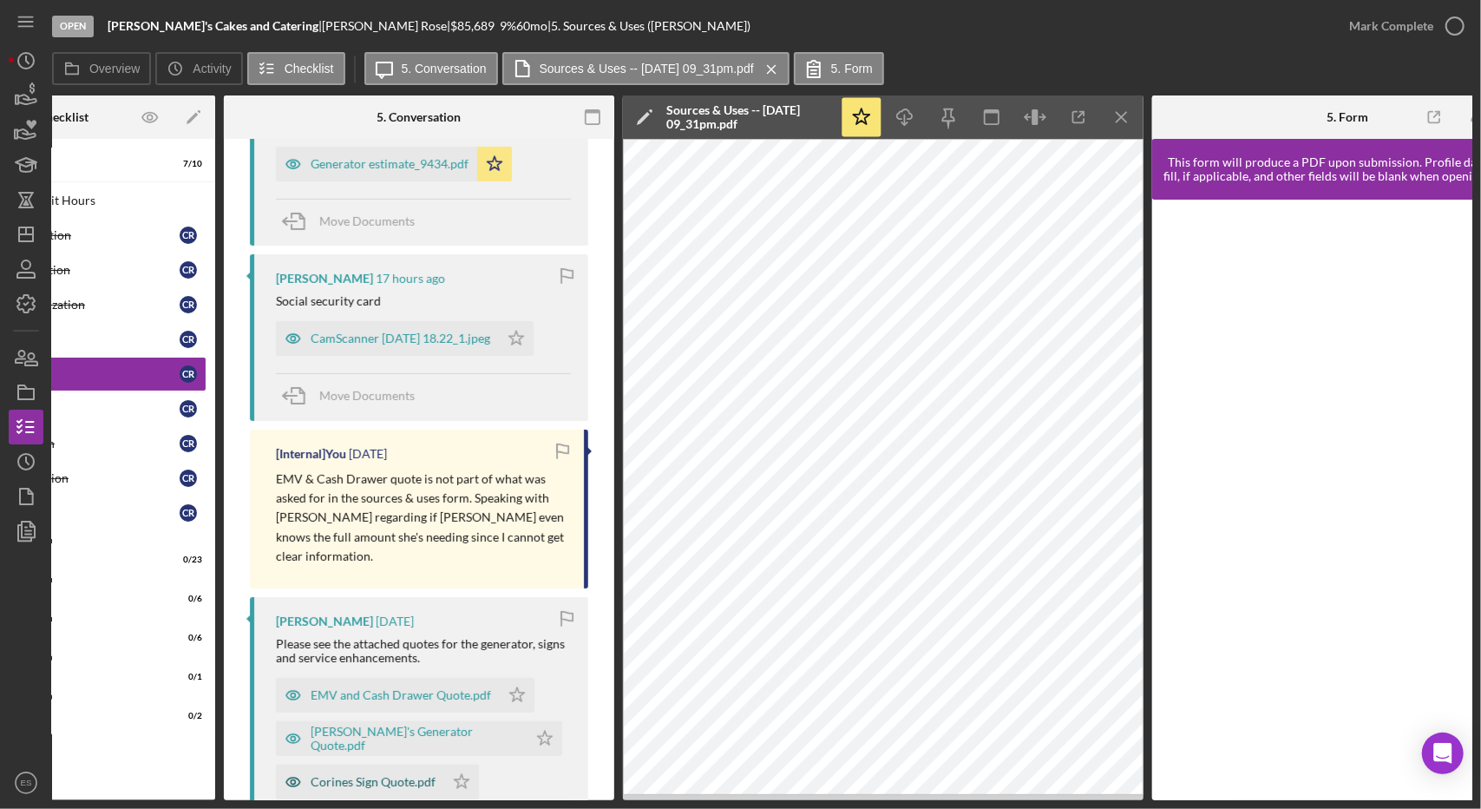
click at [407, 775] on div "Corines Sign Quote.pdf" at bounding box center [373, 782] width 125 height 14
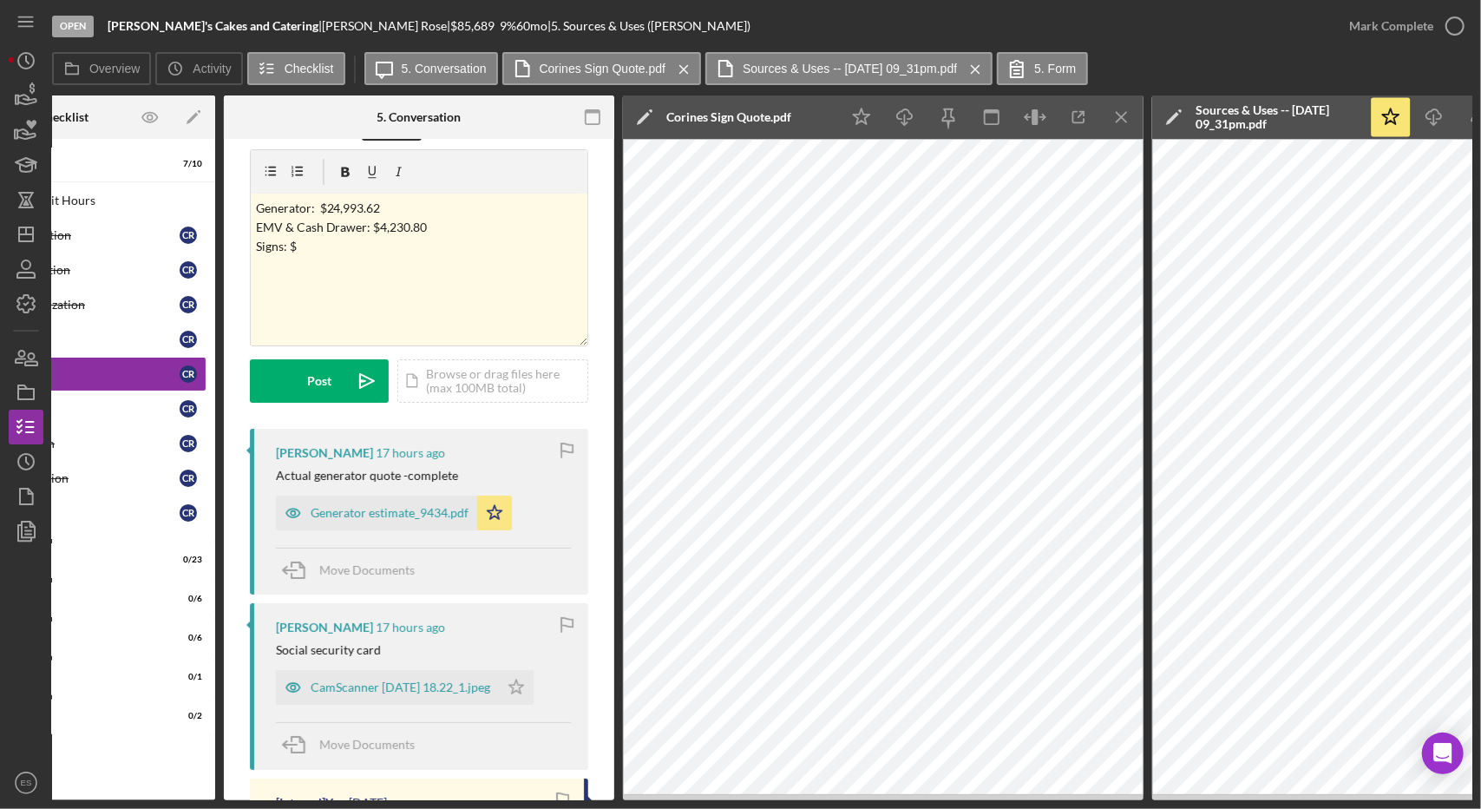
scroll to position [43, 0]
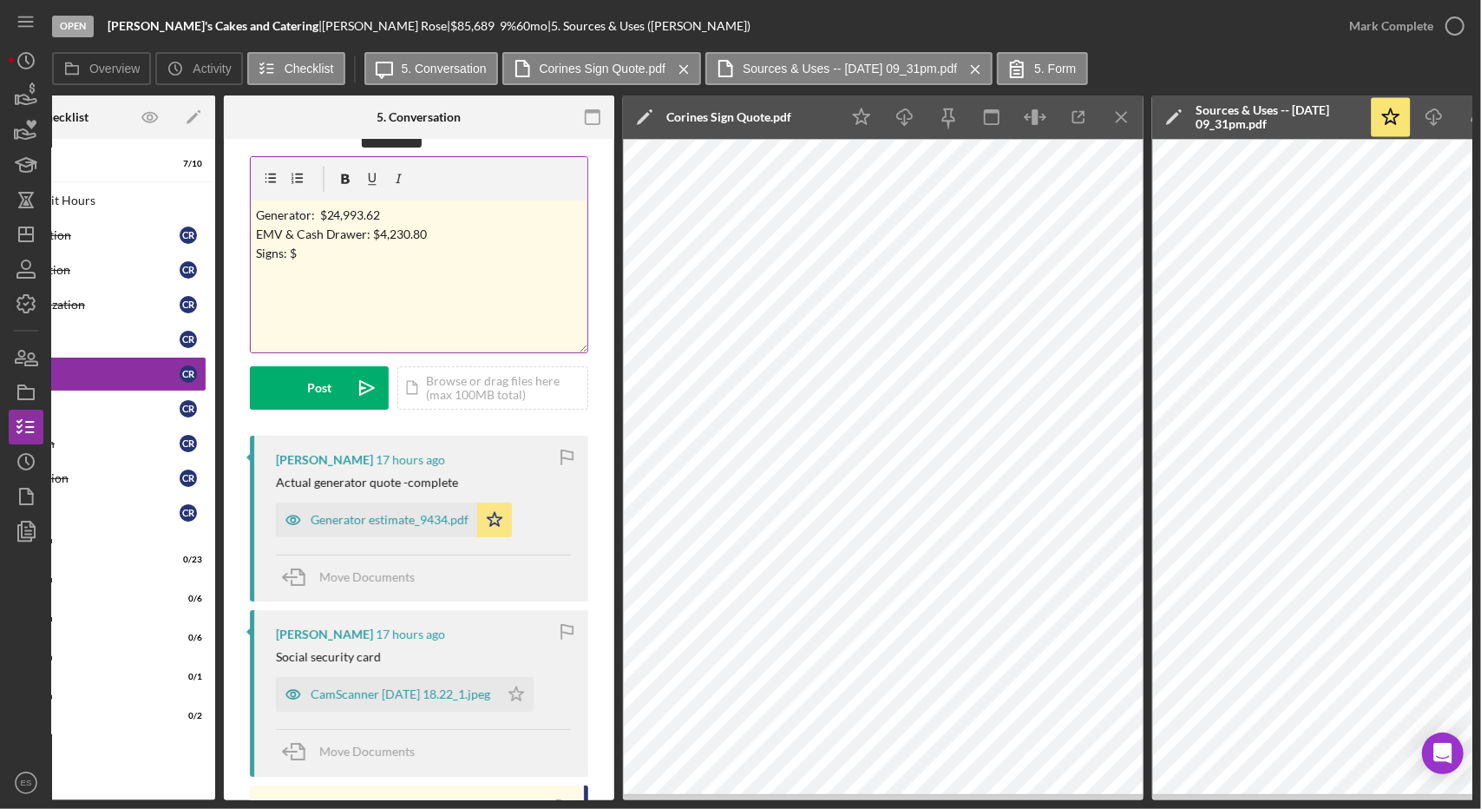
click at [337, 252] on p "Generator: $24,993.62 EMV & Cash Drawer: $4,230.80 Signs: $" at bounding box center [419, 235] width 327 height 58
click at [1131, 114] on icon "Icon/Menu Close" at bounding box center [1122, 117] width 39 height 39
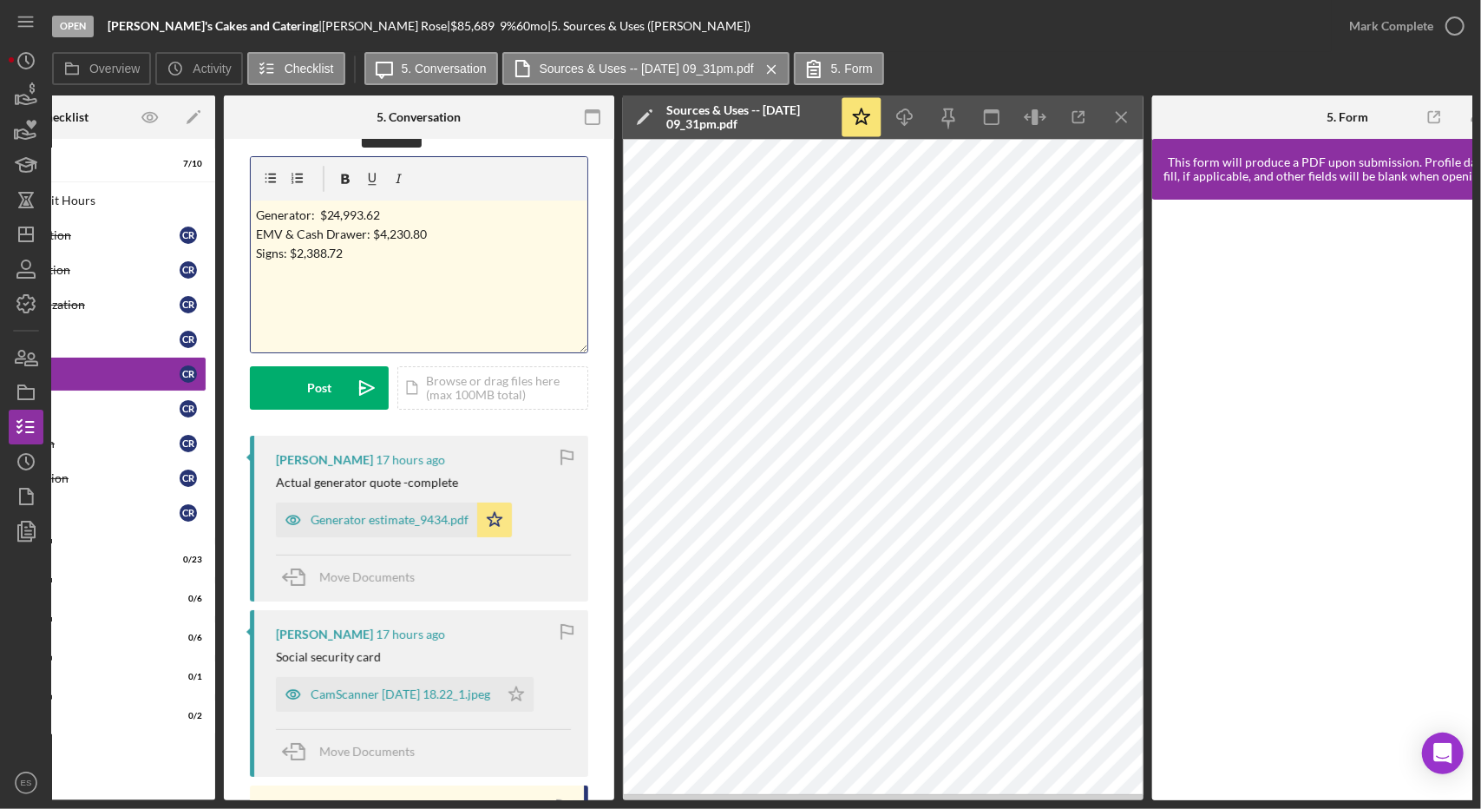
click at [393, 272] on p "Generator: $24,993.62 EMV & Cash Drawer: $4,230.80 Signs: $2,388.72" at bounding box center [419, 245] width 327 height 78
click at [384, 277] on p "Generator: $24,993.62 EMV & Cash Drawer: $4,230.80 Signs: $2,388.72" at bounding box center [419, 245] width 327 height 78
click at [384, 277] on p "Generator: $24,993.62 EMV & Cash Drawer: $4,230.80 Signs: $2,388.72 F" at bounding box center [419, 245] width 327 height 78
click at [338, 321] on p "Generator: $24,993.62 EMV & Cash Drawer: $4,230.80 Signs: $2,388.72 FTE: $20,00…" at bounding box center [419, 264] width 327 height 116
click at [298, 311] on p "Generator: $24,993.62 EMV & Cash Drawer: $4,230.80 Signs: $2,388.72 FTE: $20,00…" at bounding box center [419, 264] width 327 height 116
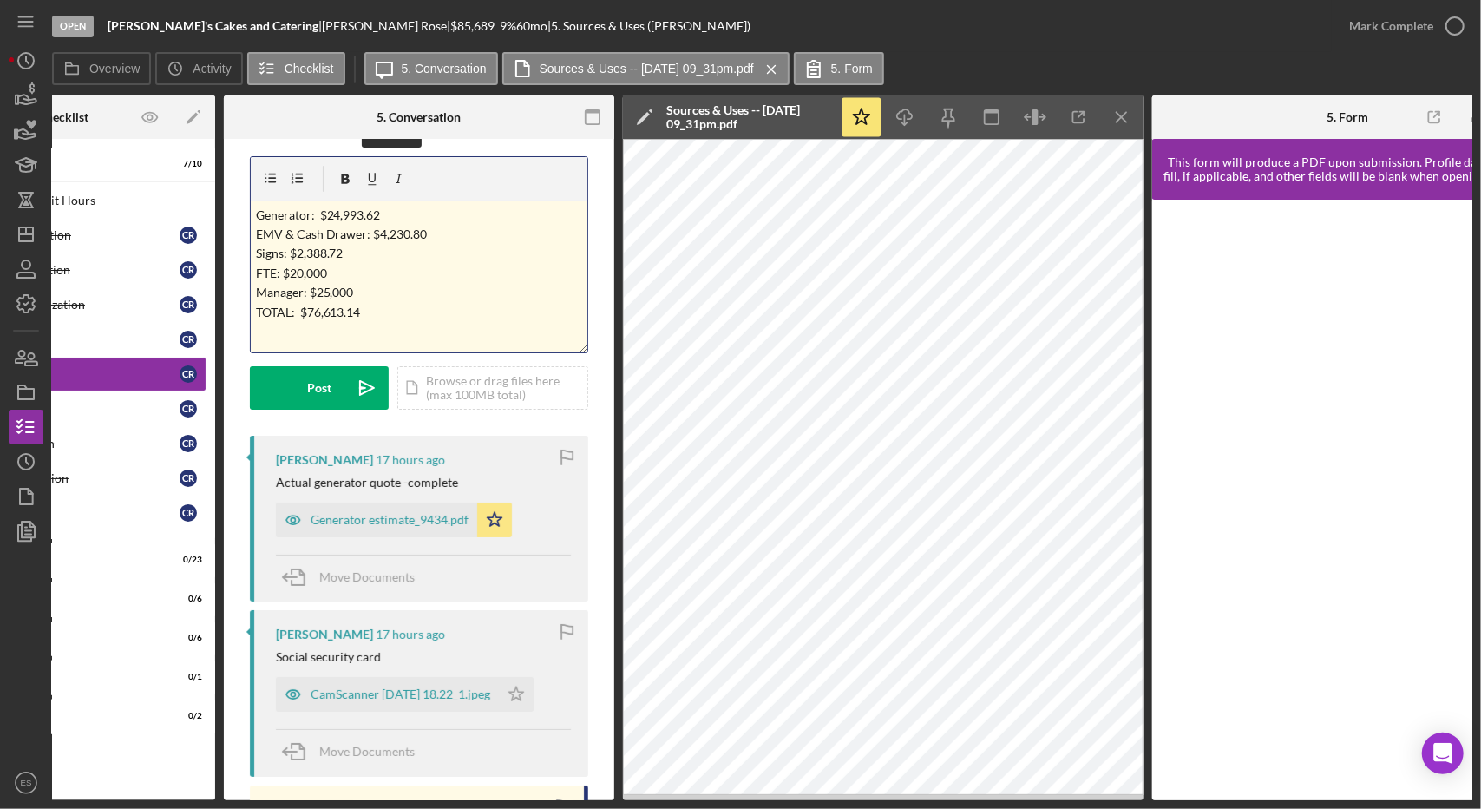
click at [402, 308] on p "Generator: $24,993.62 EMV & Cash Drawer: $4,230.80 Signs: $2,388.72 FTE: $20,00…" at bounding box center [419, 264] width 327 height 116
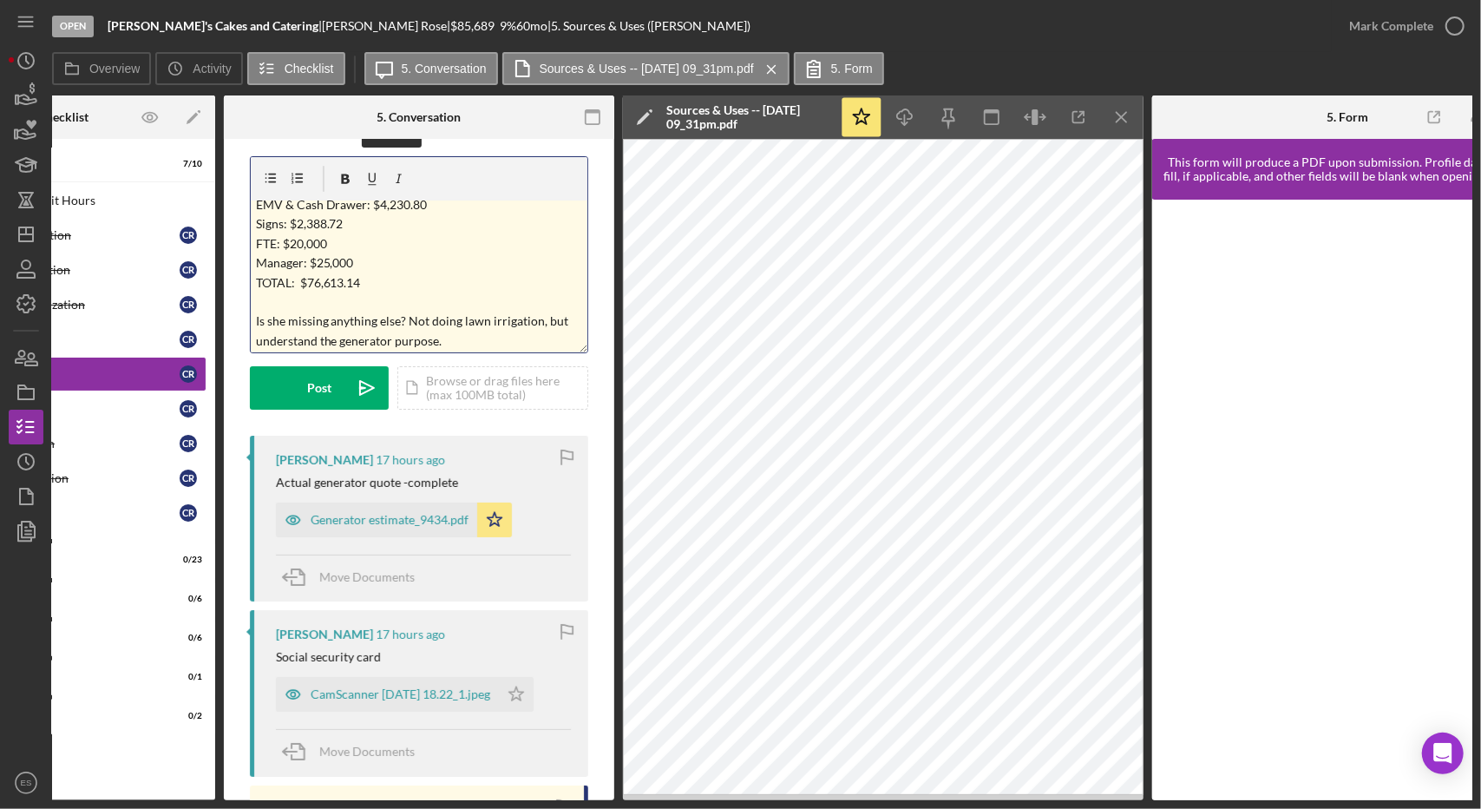
click at [539, 321] on p "Generator: $24,993.62 EMV & Cash Drawer: $4,230.80 Signs: $2,388.72 FTE: $20,00…" at bounding box center [419, 263] width 327 height 175
click at [563, 344] on p "Generator: $24,993.62 EMV & Cash Drawer: $4,230.80 Signs: $2,388.72 FTE: $20,00…" at bounding box center [419, 263] width 327 height 175
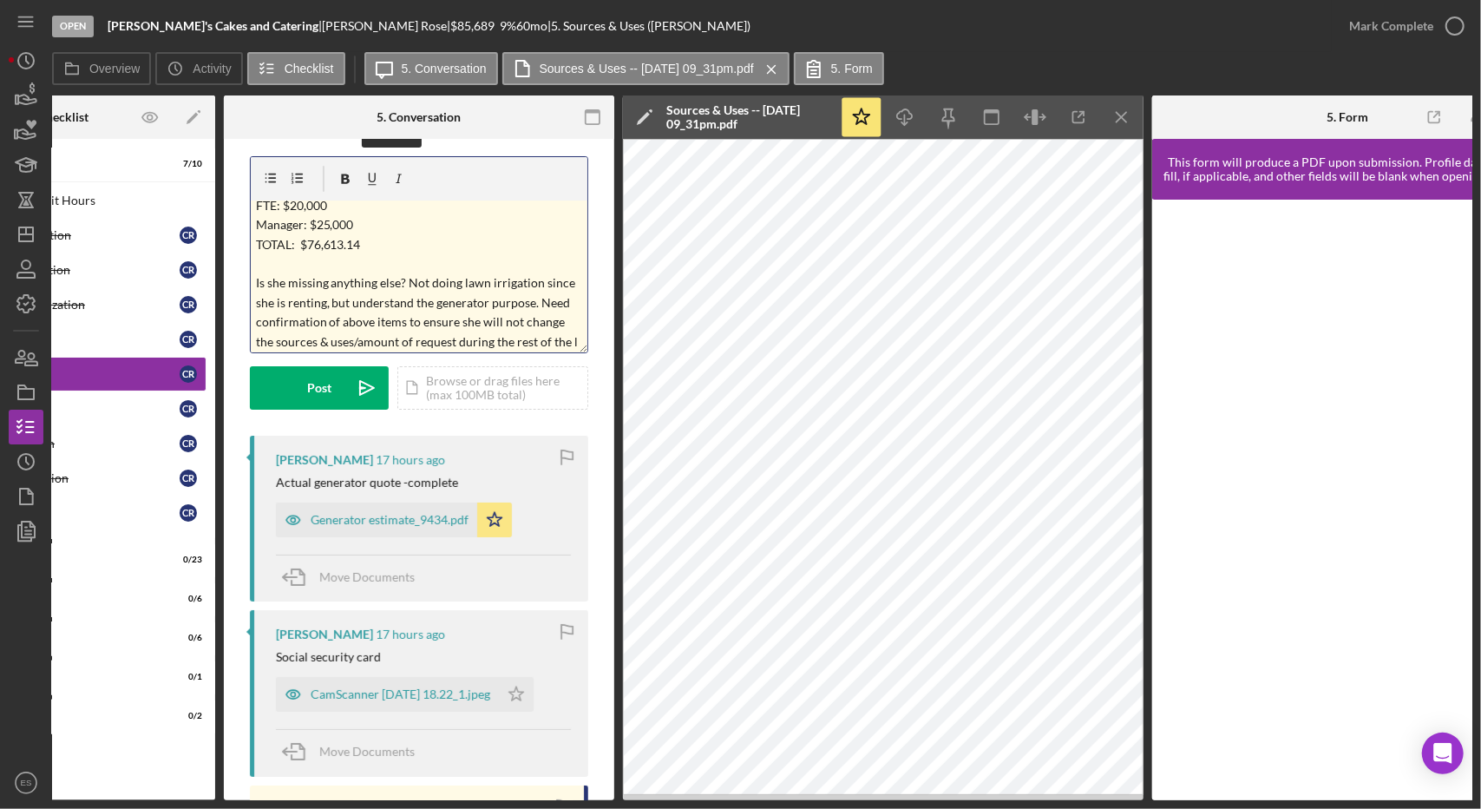
scroll to position [88, 0]
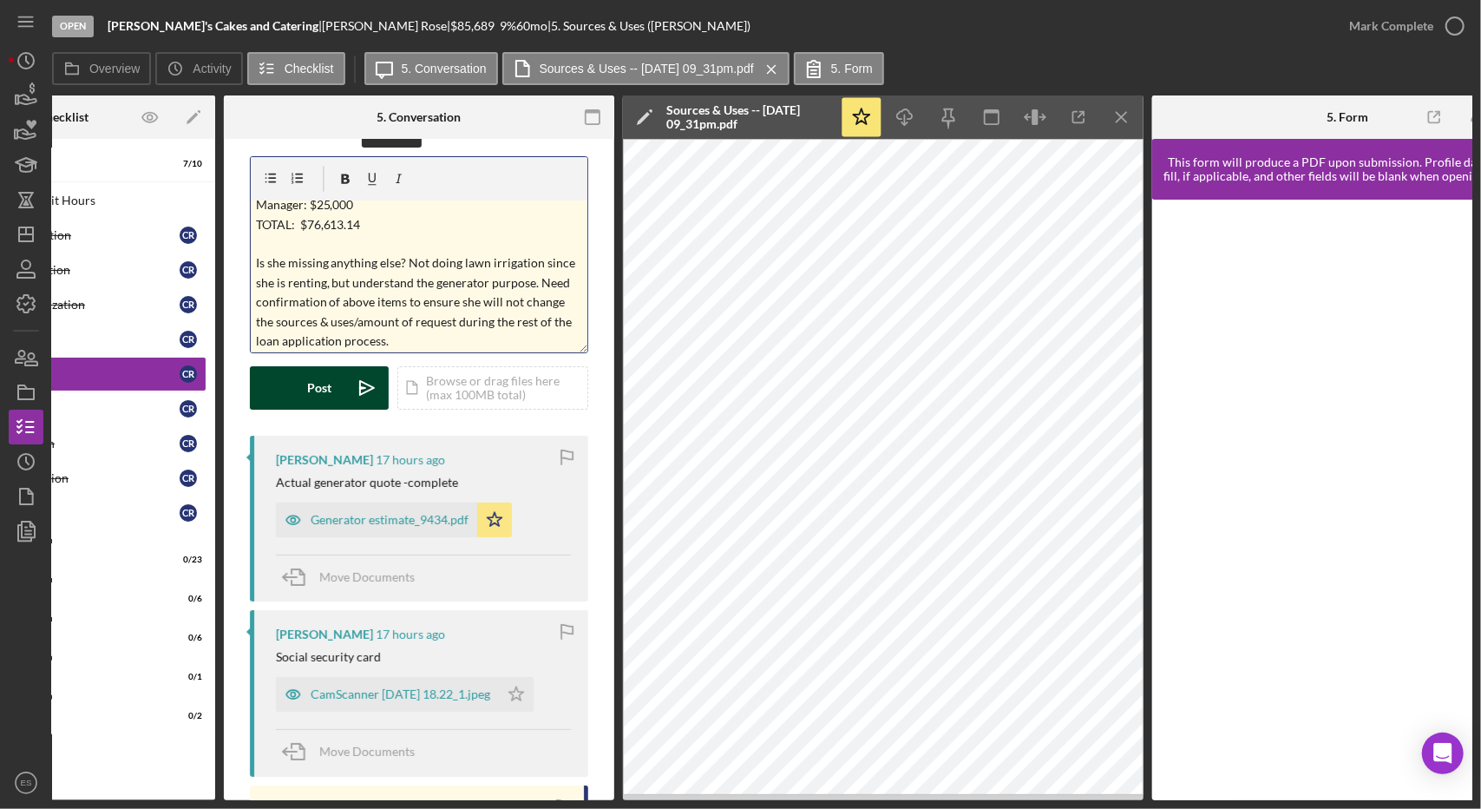
click at [323, 395] on div "Post" at bounding box center [319, 387] width 24 height 43
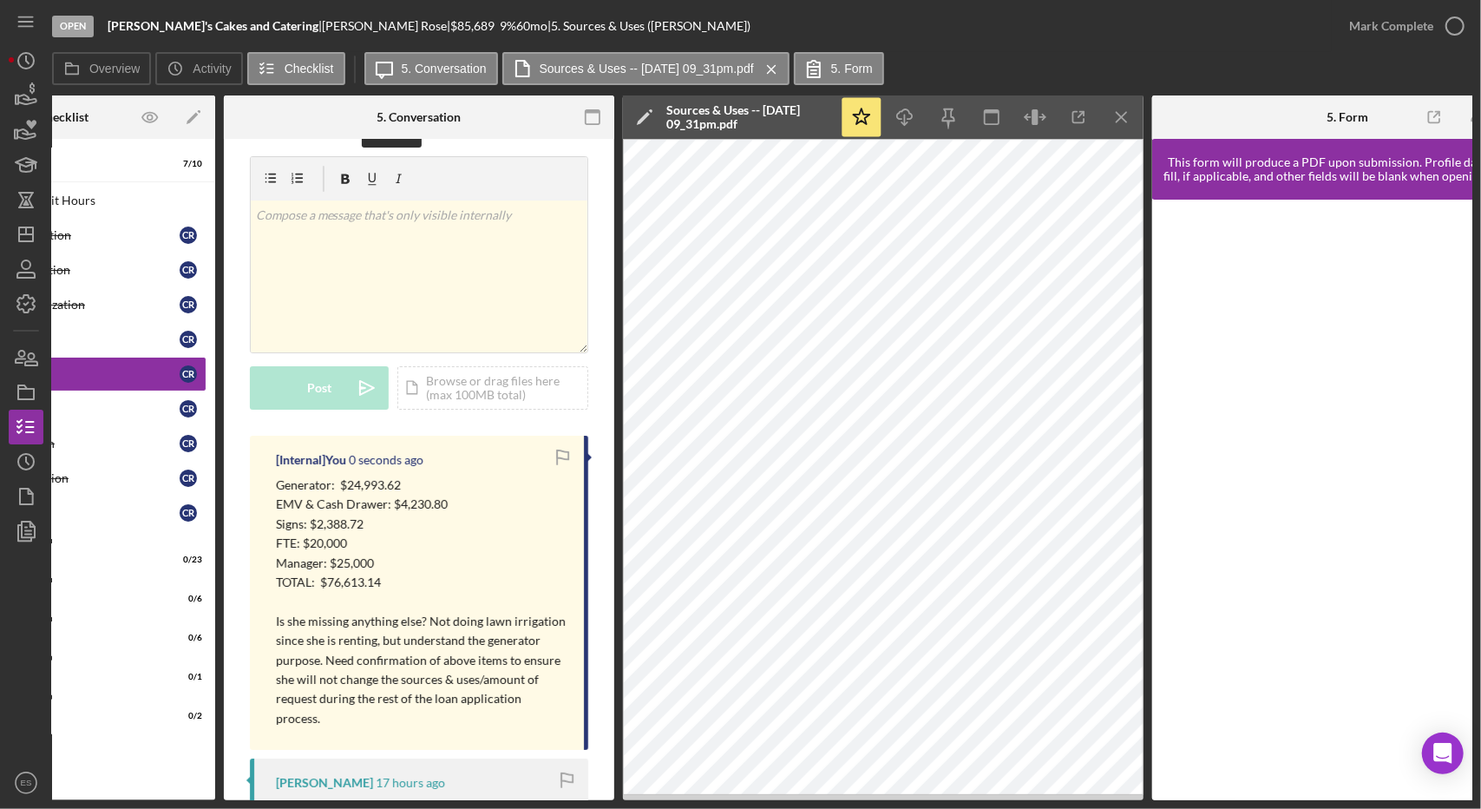
scroll to position [0, 0]
click at [1121, 119] on icon "Icon/Menu Close" at bounding box center [1122, 117] width 39 height 39
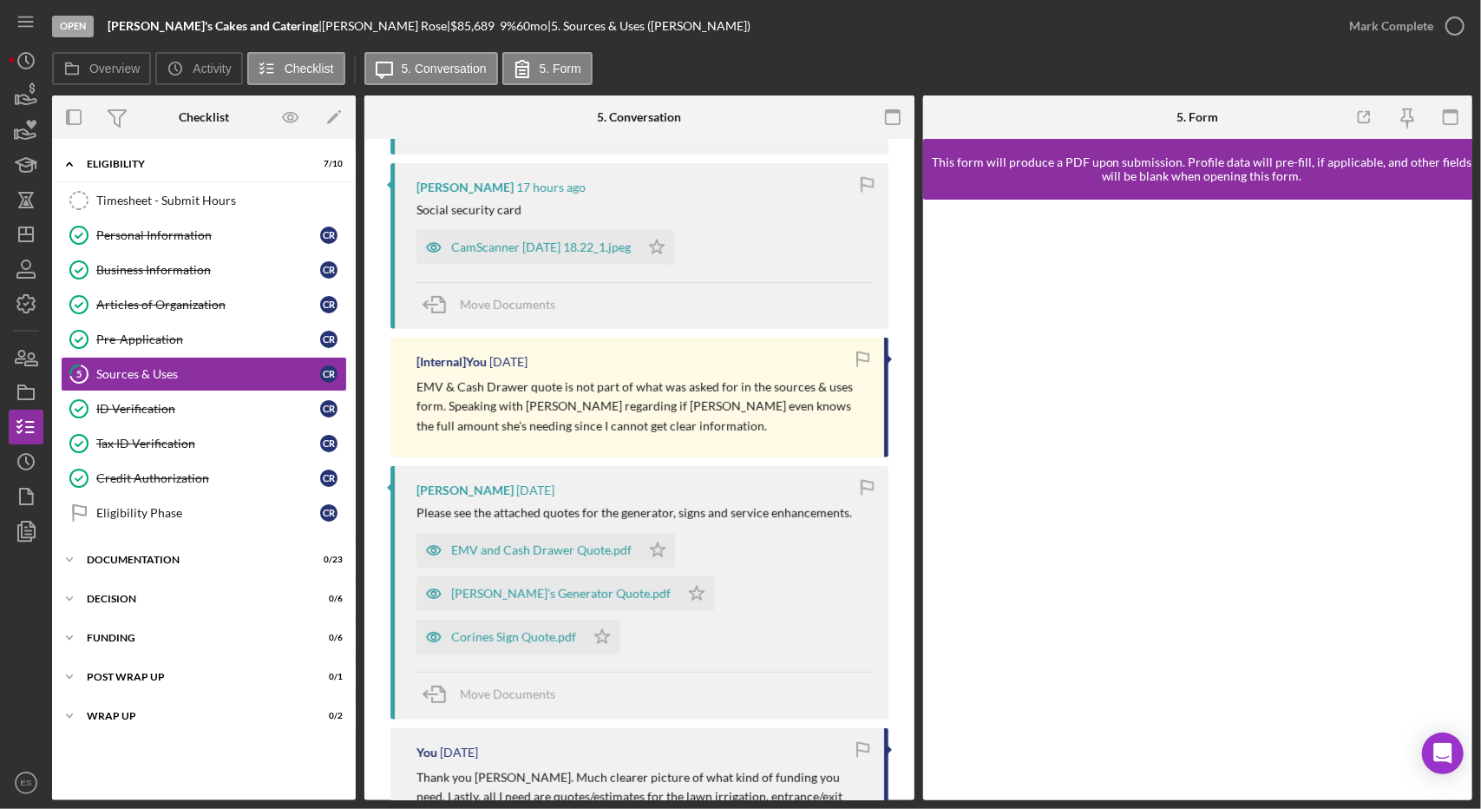
scroll to position [960, 0]
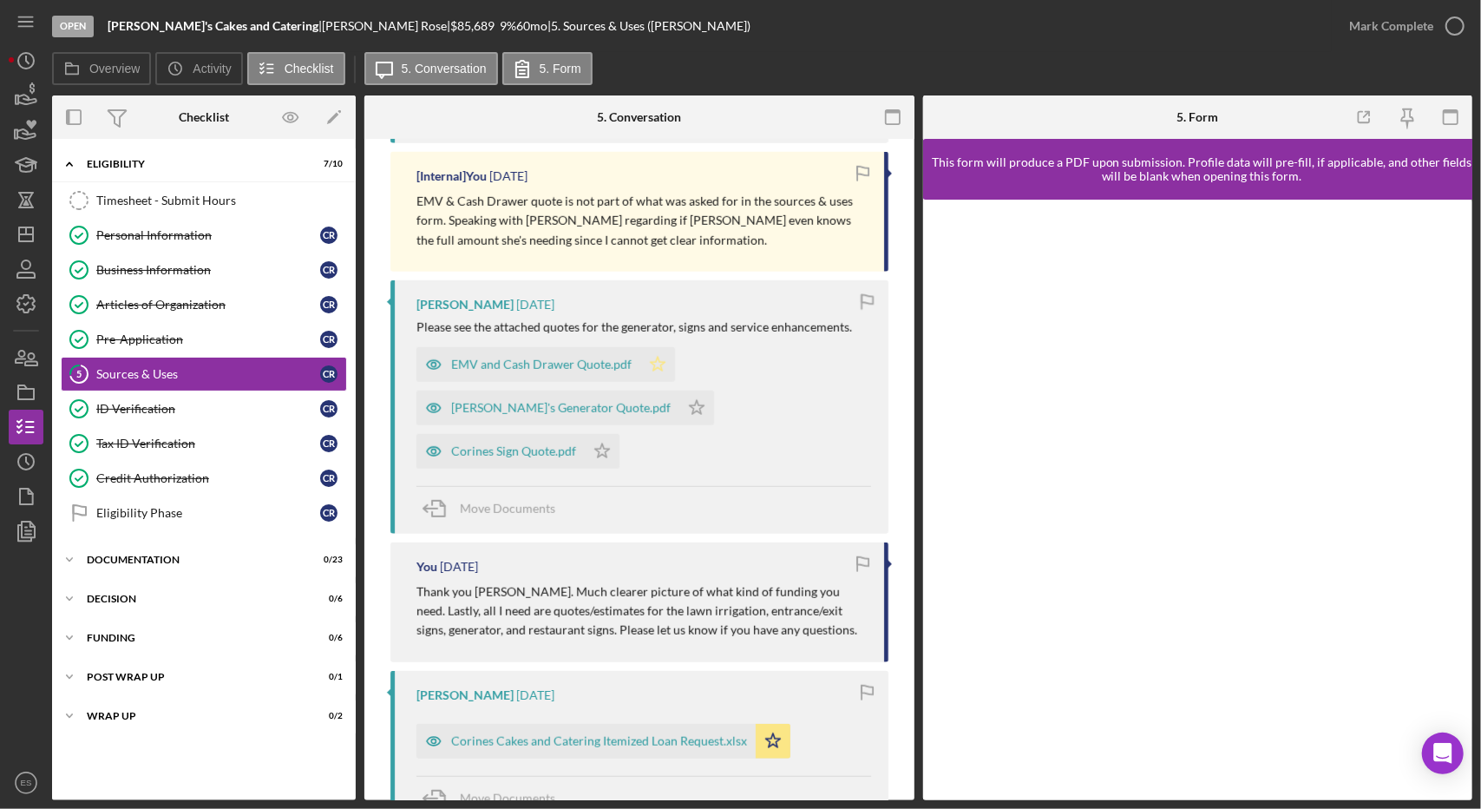
click at [659, 355] on icon "Icon/Star" at bounding box center [657, 364] width 35 height 35
click at [606, 447] on polygon "button" at bounding box center [602, 451] width 15 height 14
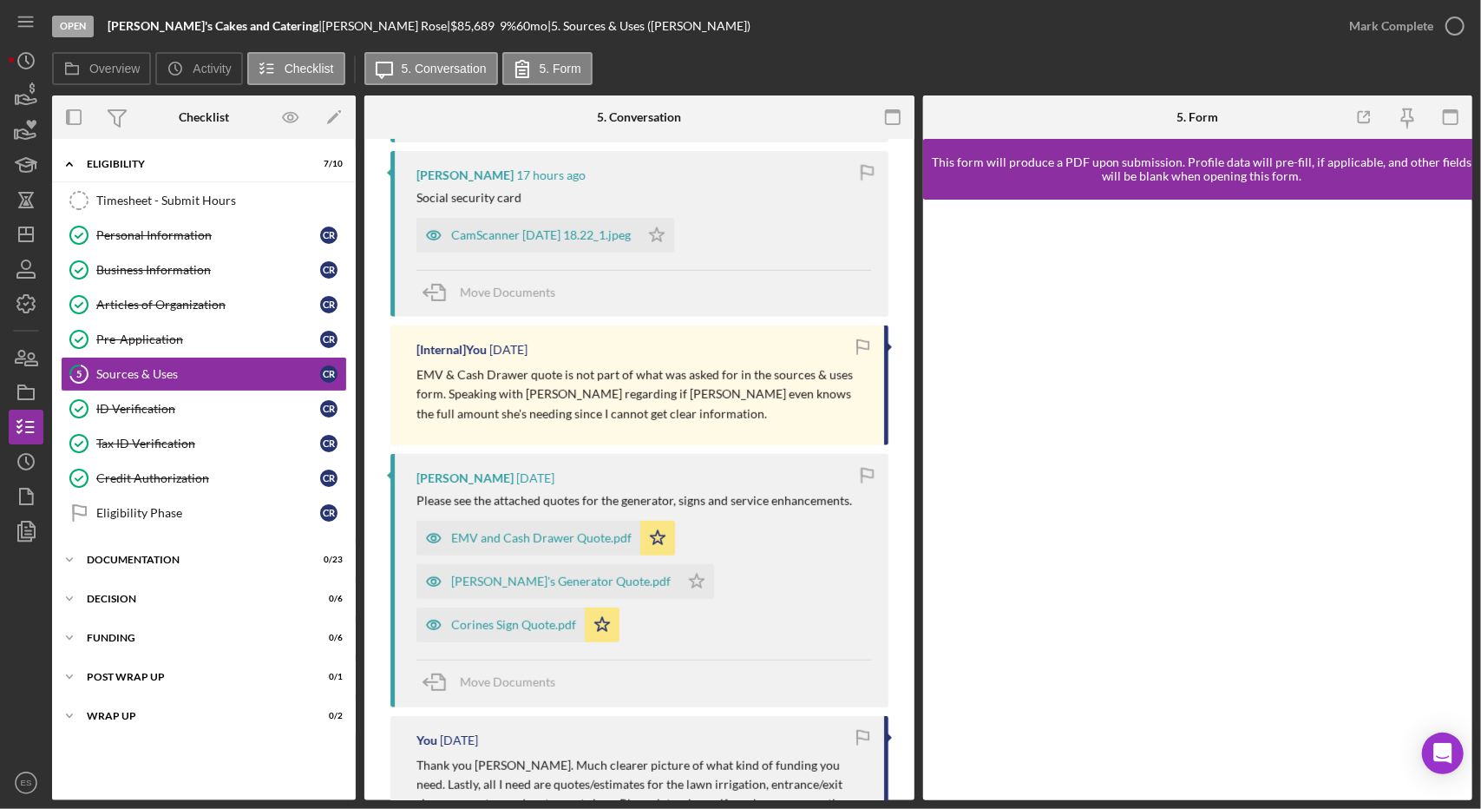
scroll to position [0, 0]
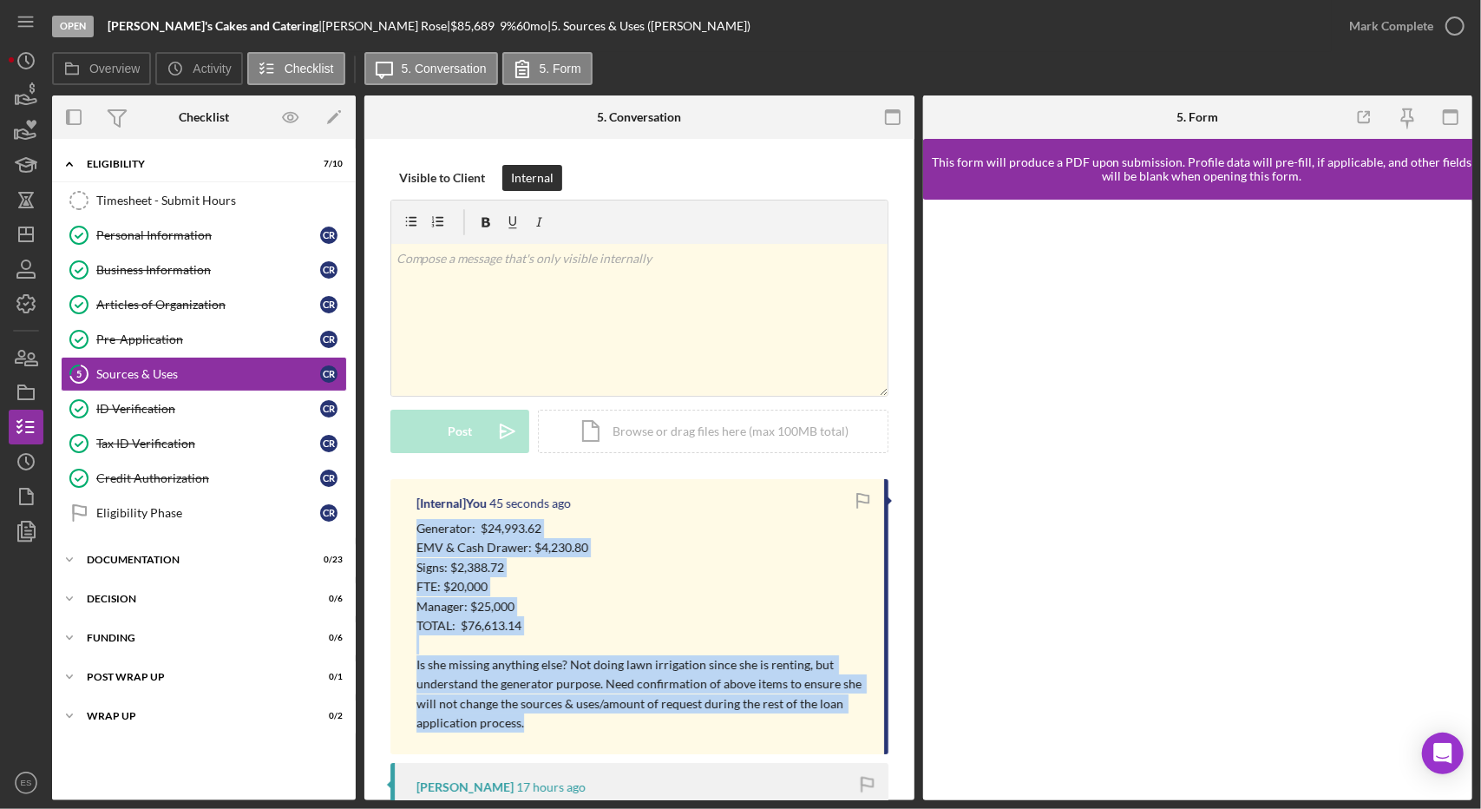
drag, startPoint x: 535, startPoint y: 731, endPoint x: 386, endPoint y: 531, distance: 249.2
copy p "Generator: $24,993.62 EMV & Cash Drawer: $4,230.80 Signs: $2,388.72 FTE: $20,00…"
click at [26, 237] on icon "Icon/Dashboard" at bounding box center [25, 234] width 43 height 43
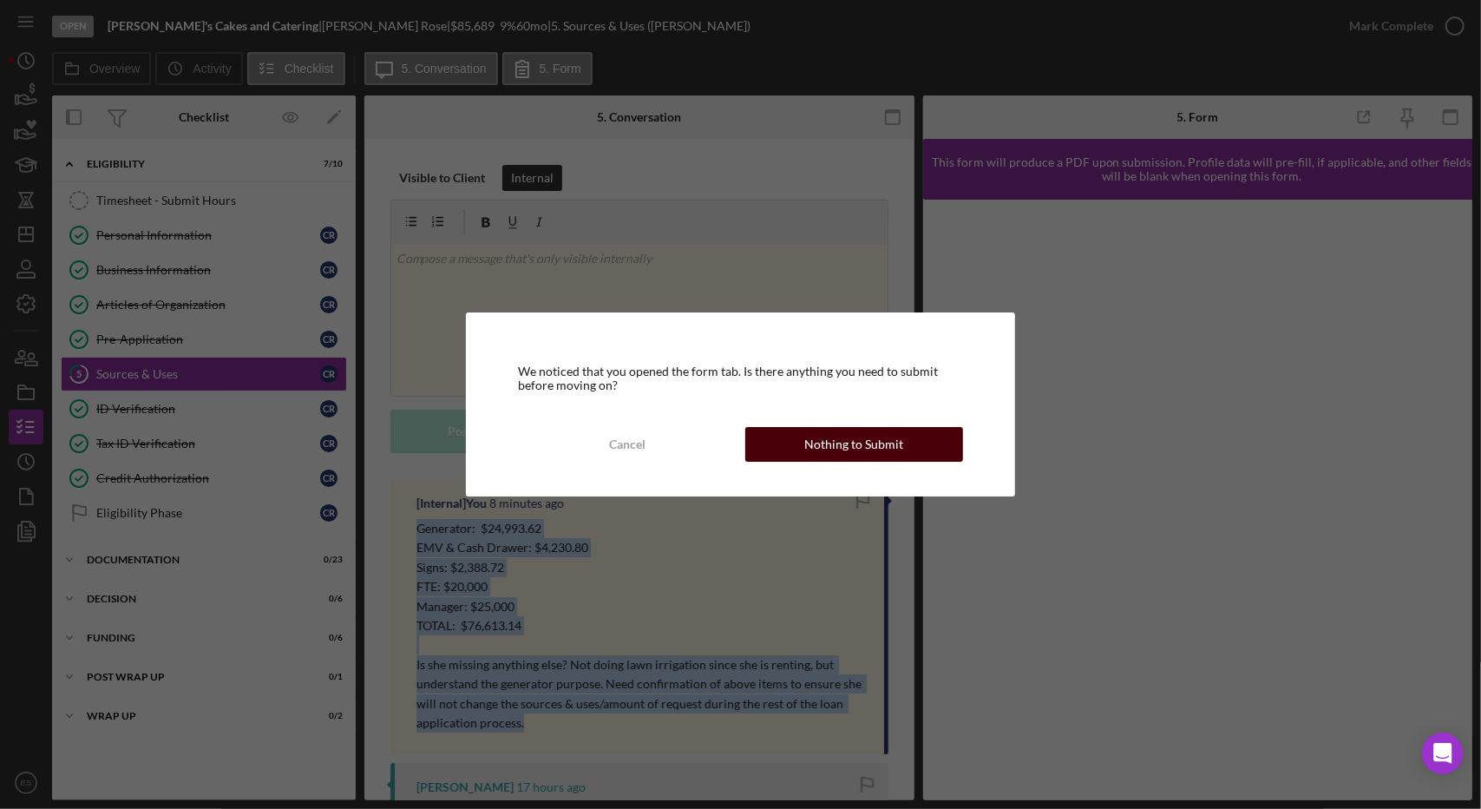
click at [788, 454] on button "Nothing to Submit" at bounding box center [854, 444] width 218 height 35
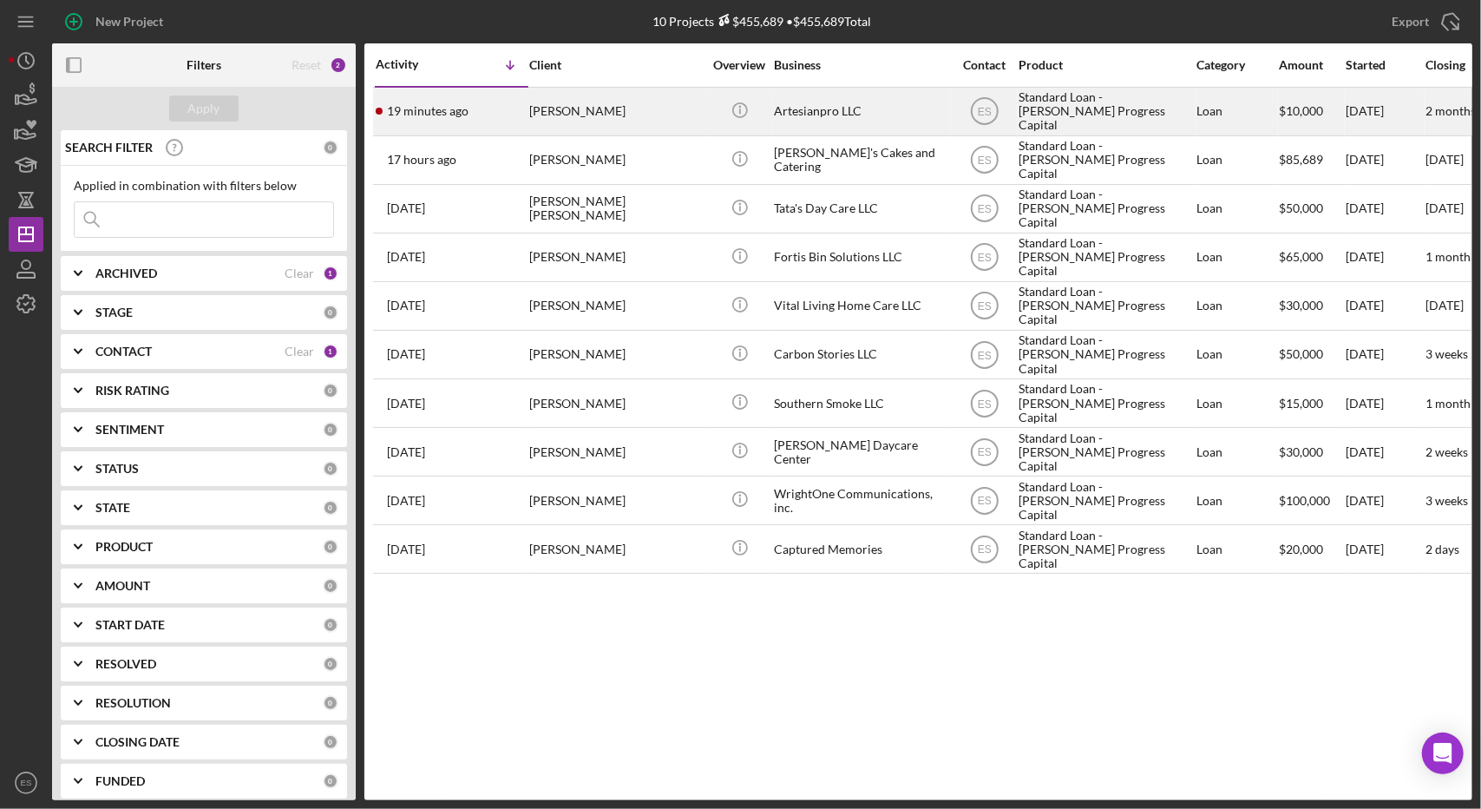
click at [817, 96] on div "Artesianpro LLC" at bounding box center [861, 111] width 174 height 46
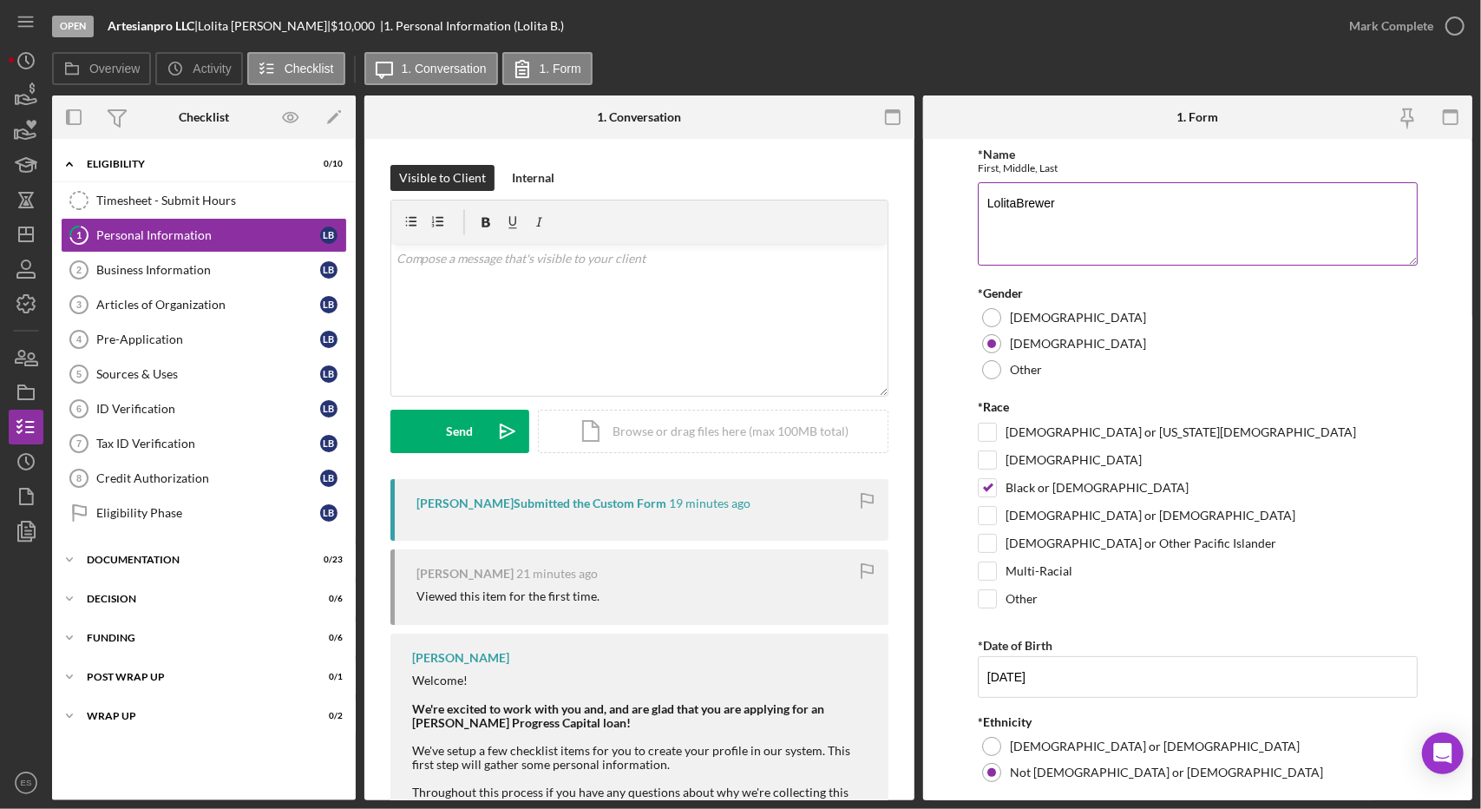
click at [1020, 207] on textarea "LolitaBrewer" at bounding box center [1198, 223] width 440 height 83
type textarea "Lolita Brewer"
click at [1164, 309] on div "Male" at bounding box center [1198, 318] width 440 height 26
click at [1062, 333] on div "Female" at bounding box center [1198, 344] width 440 height 26
click at [941, 377] on form "*Name First, Middle, Last Lolita Brewer *Gender Male Female Other *Race America…" at bounding box center [1198, 469] width 550 height 661
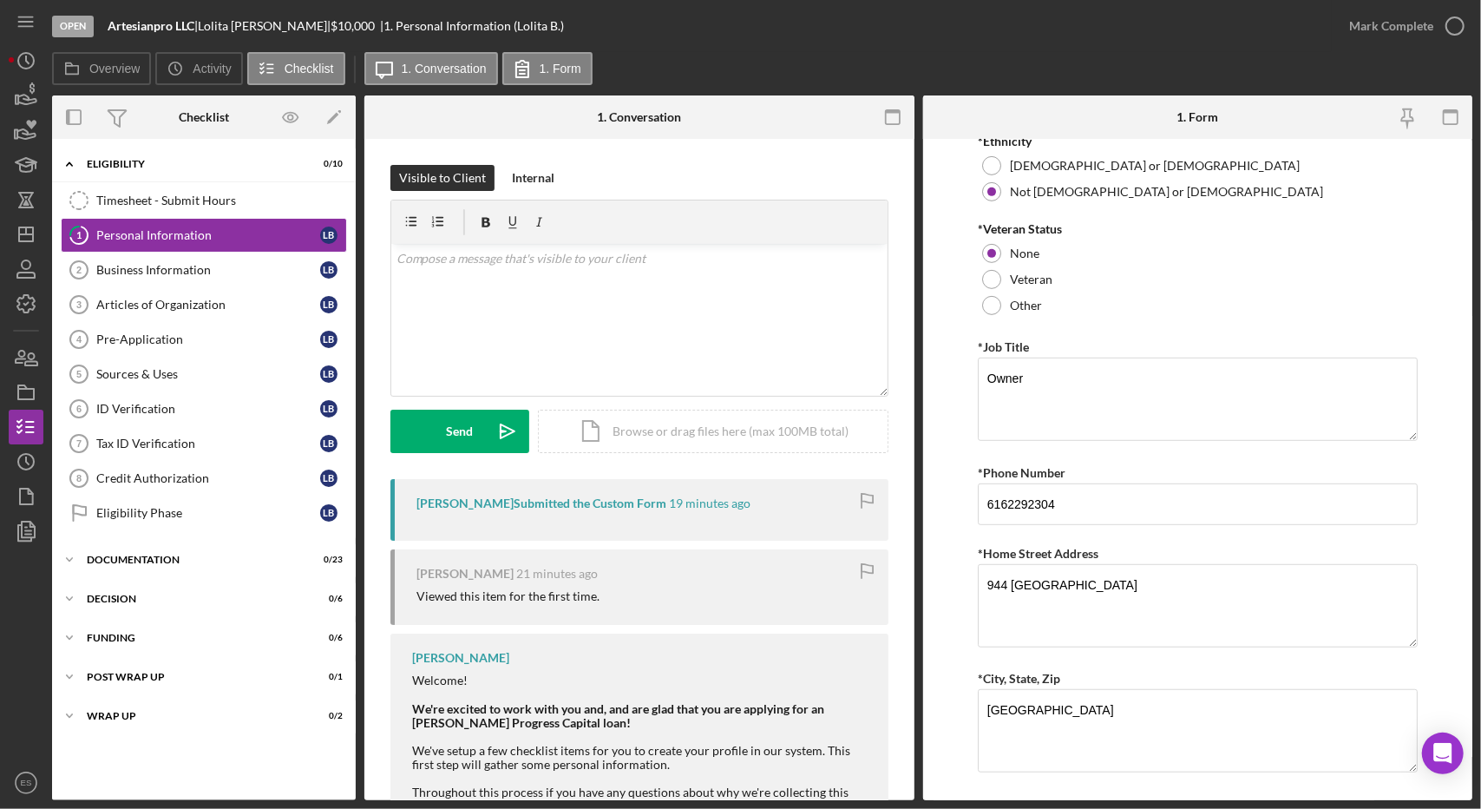
scroll to position [588, 0]
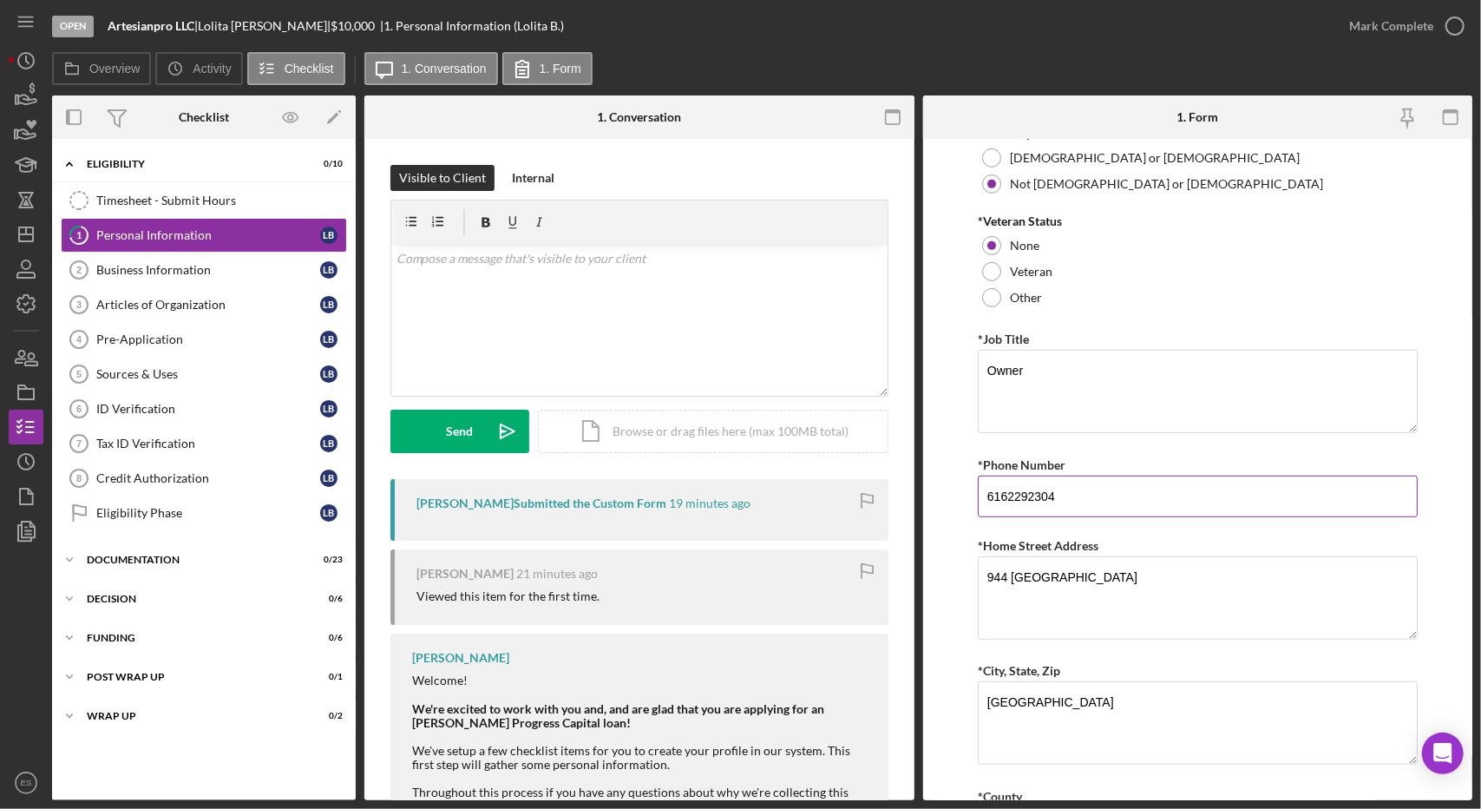
click at [1010, 492] on input "6162292304" at bounding box center [1198, 496] width 440 height 42
click at [1030, 485] on input "616-2292304" at bounding box center [1198, 496] width 440 height 42
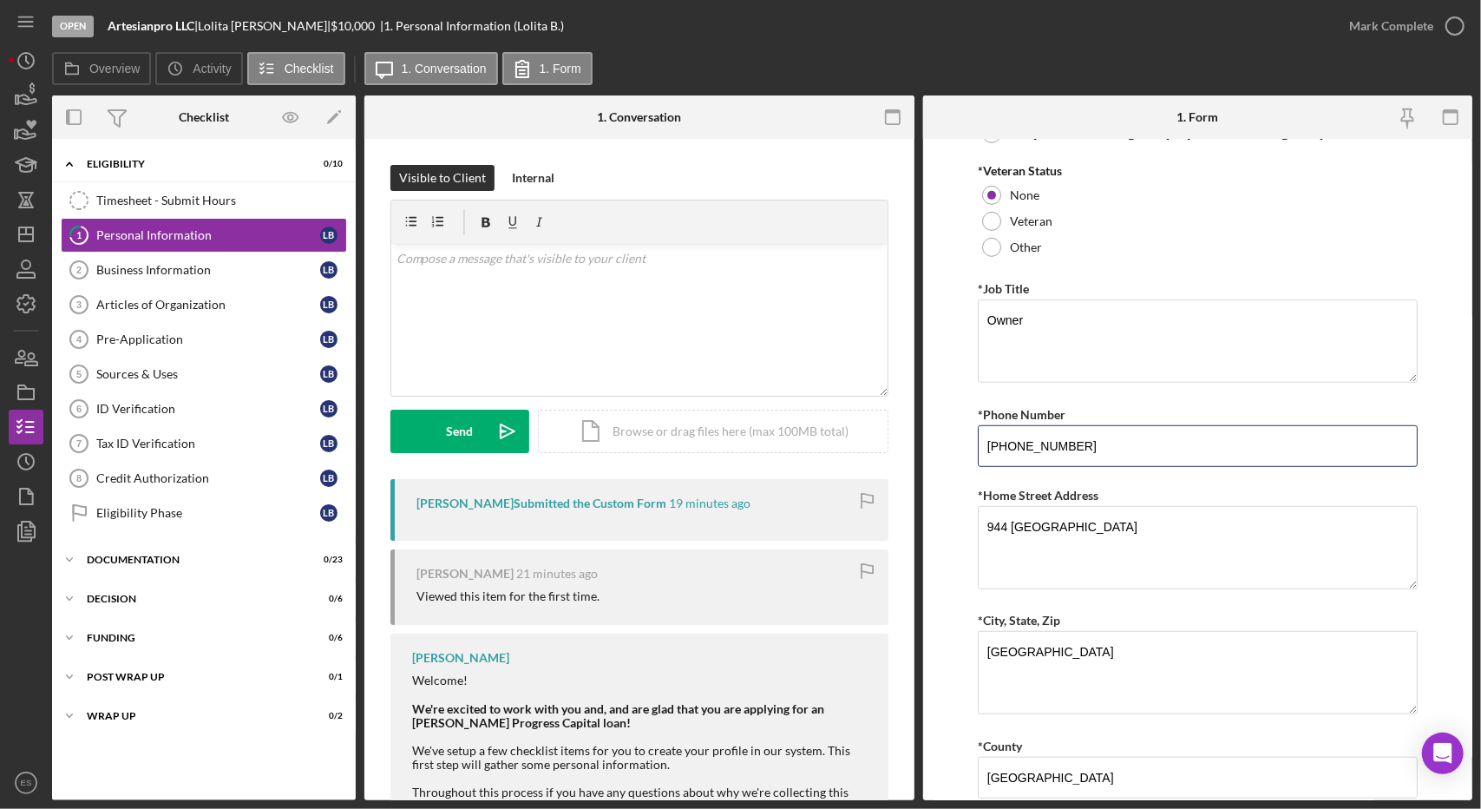
scroll to position [640, 0]
type input "616-229-2304"
click at [991, 643] on textarea "grand rapids" at bounding box center [1198, 670] width 440 height 83
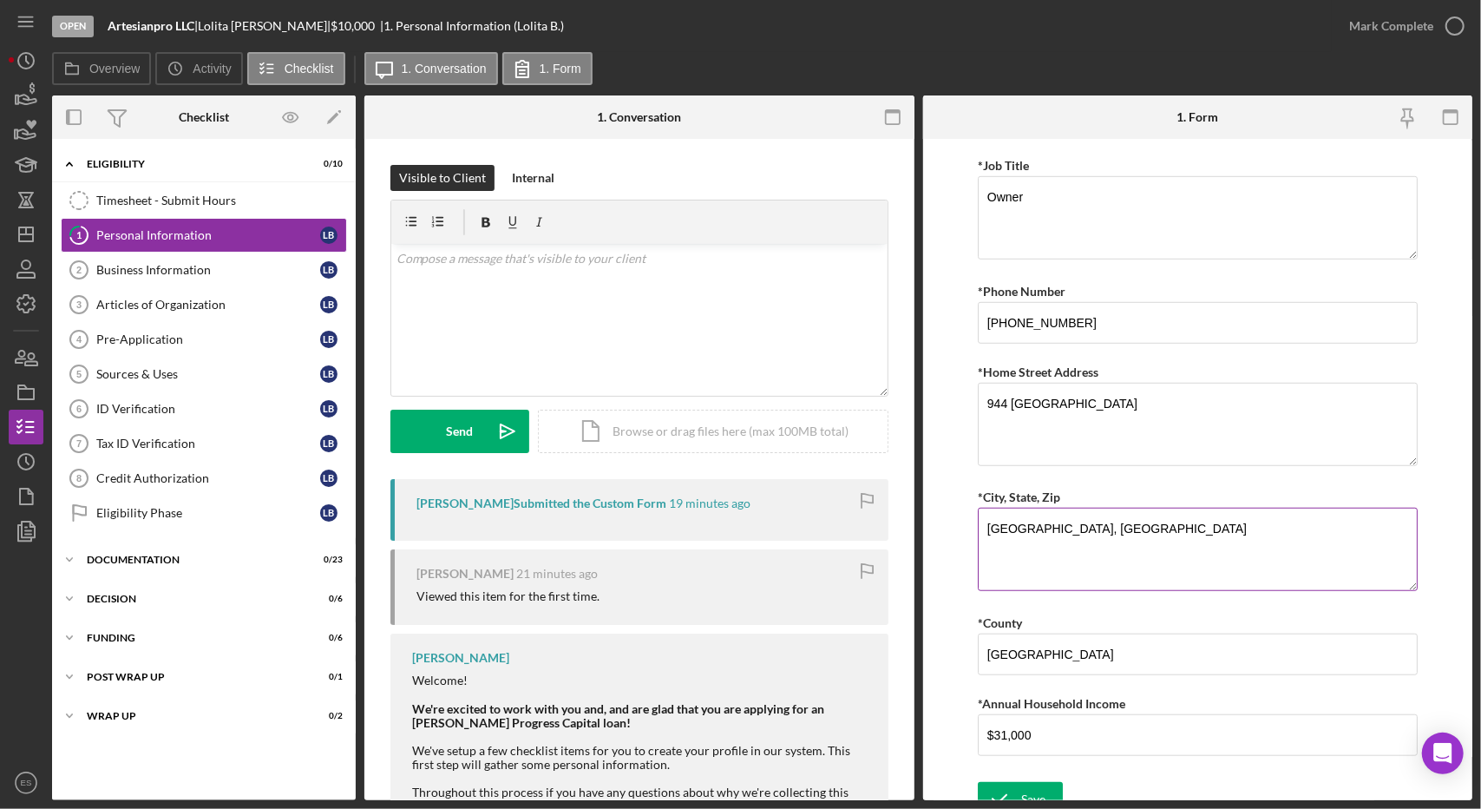
scroll to position [770, 0]
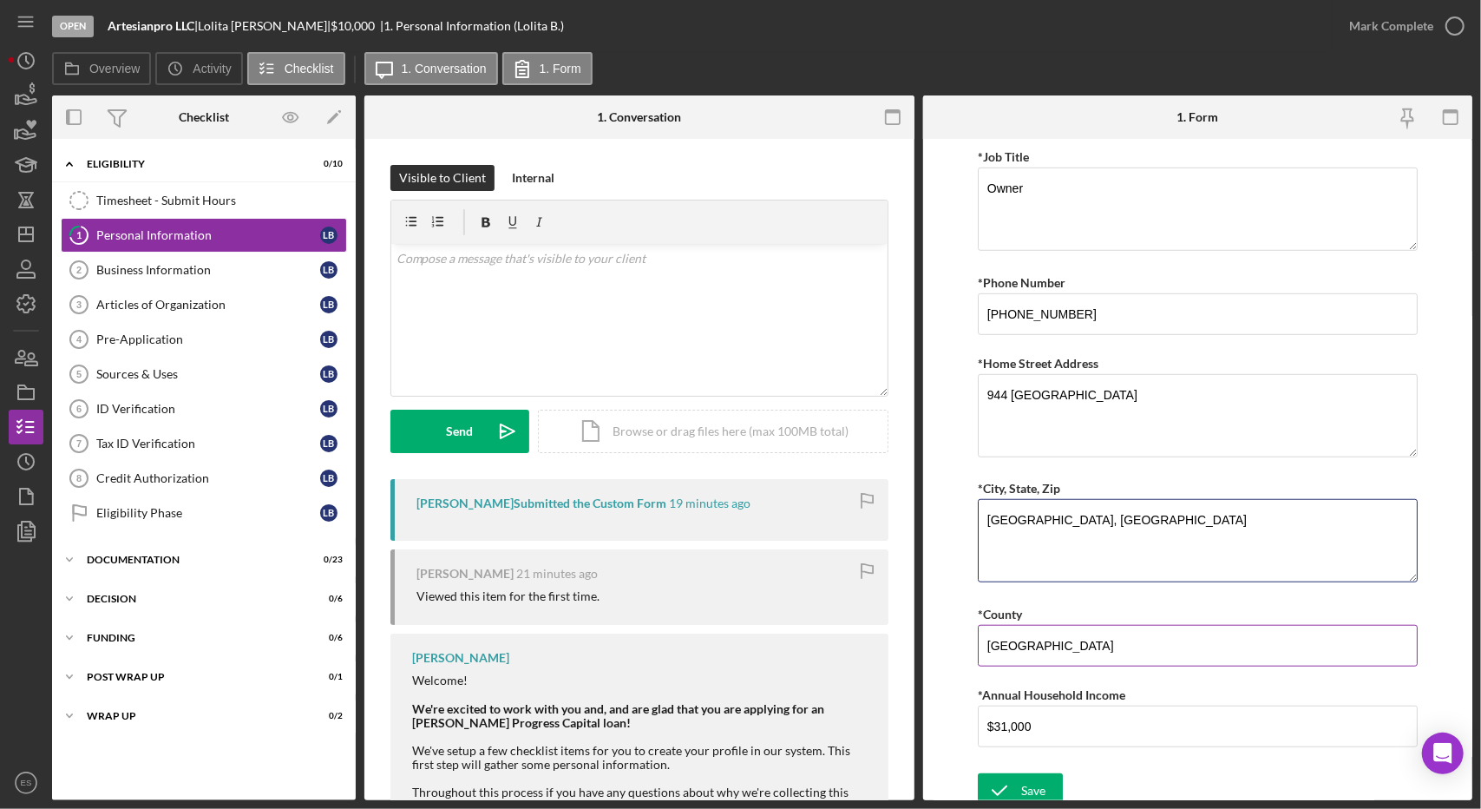
type textarea "Grand Rapids, MI"
click at [1052, 634] on input "united states" at bounding box center [1198, 646] width 440 height 42
type input "Kent"
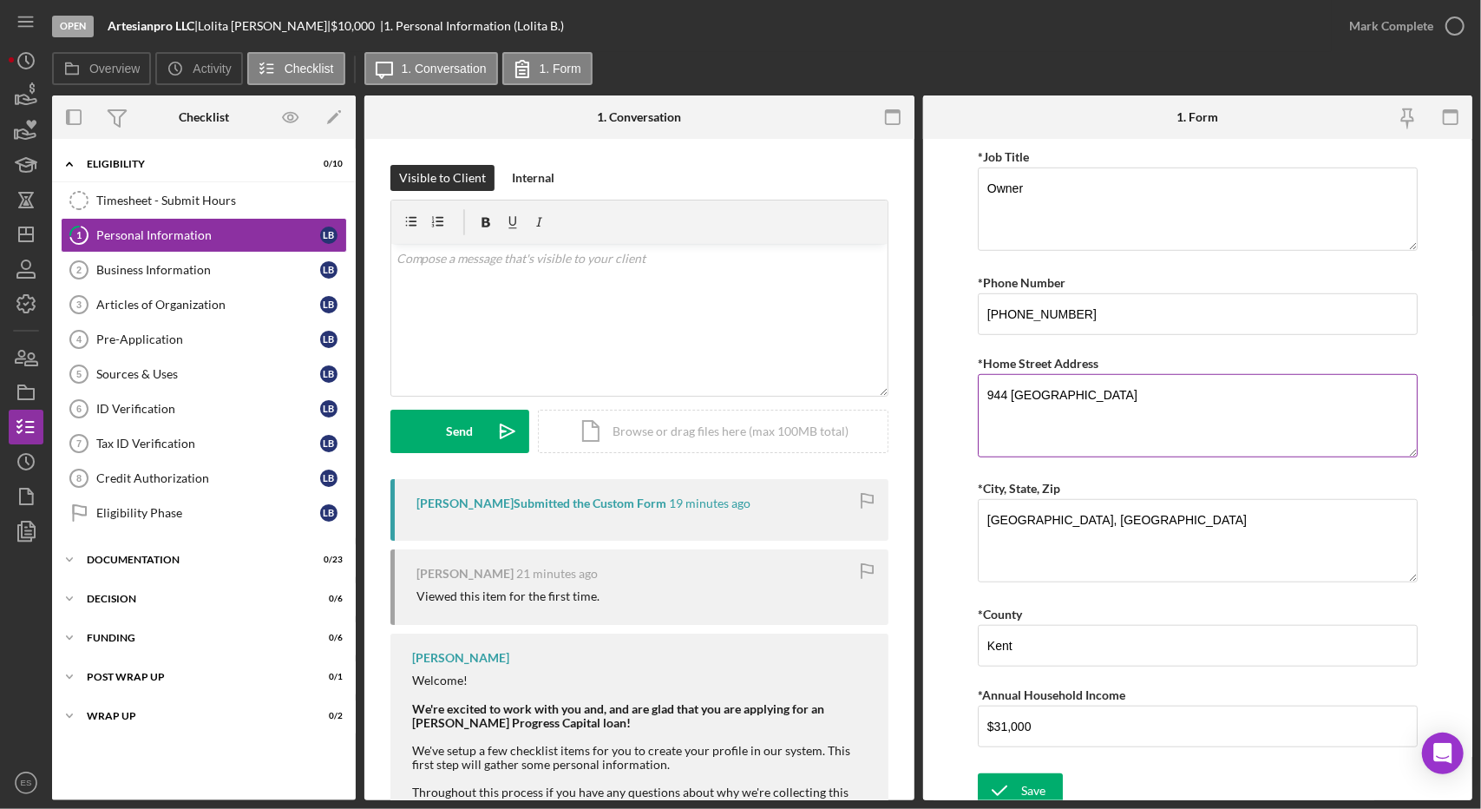
click at [1104, 386] on textarea "944 Chatham" at bounding box center [1198, 415] width 440 height 83
click at [1174, 408] on textarea "944 Chatham" at bounding box center [1198, 415] width 440 height 83
type textarea "944 Chatham St NW"
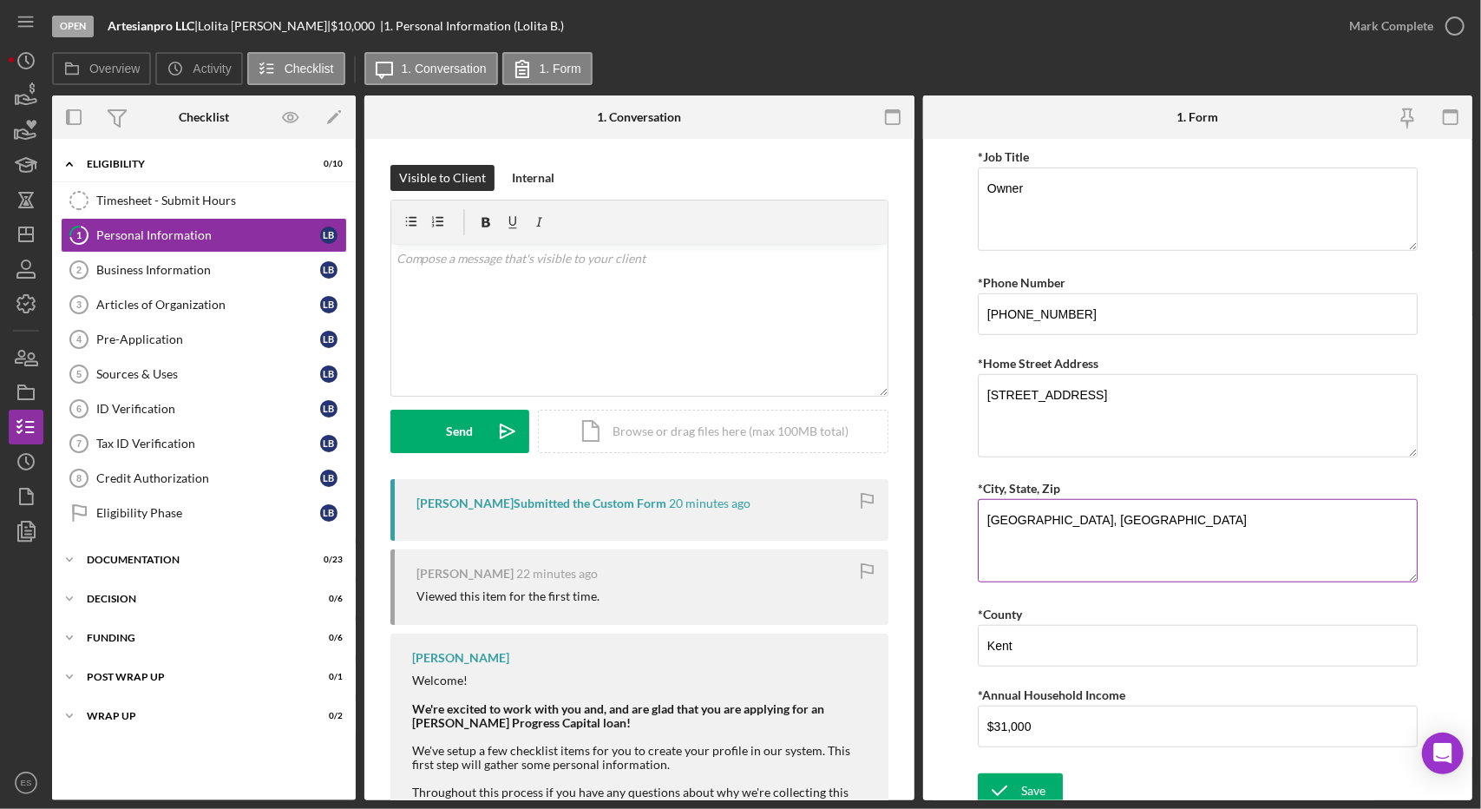
click at [1118, 503] on textarea "Grand Rapids, MI" at bounding box center [1198, 540] width 440 height 83
type textarea "Grand Rapids, MI 49504"
click at [1017, 782] on icon "submit" at bounding box center [999, 790] width 43 height 43
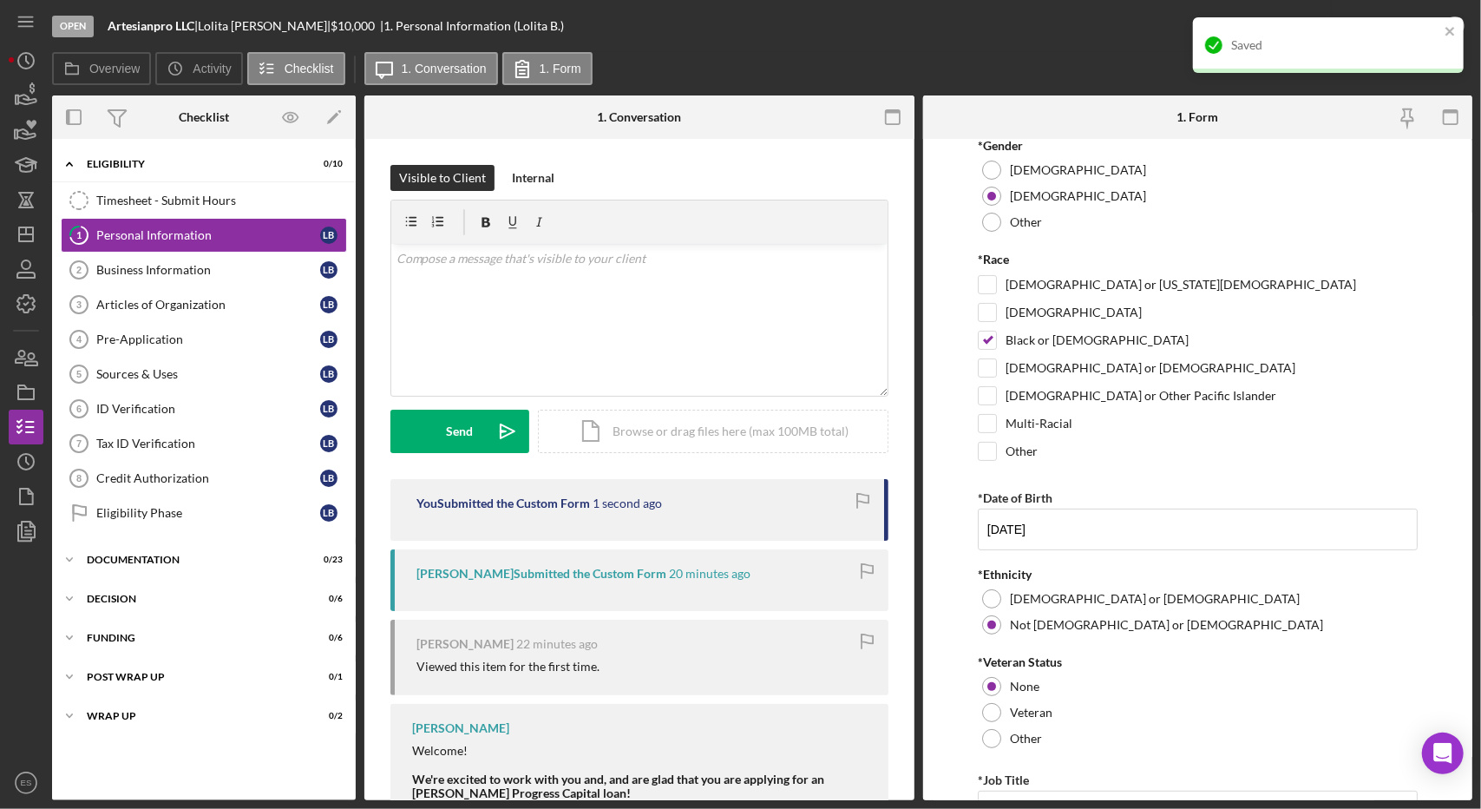
scroll to position [0, 0]
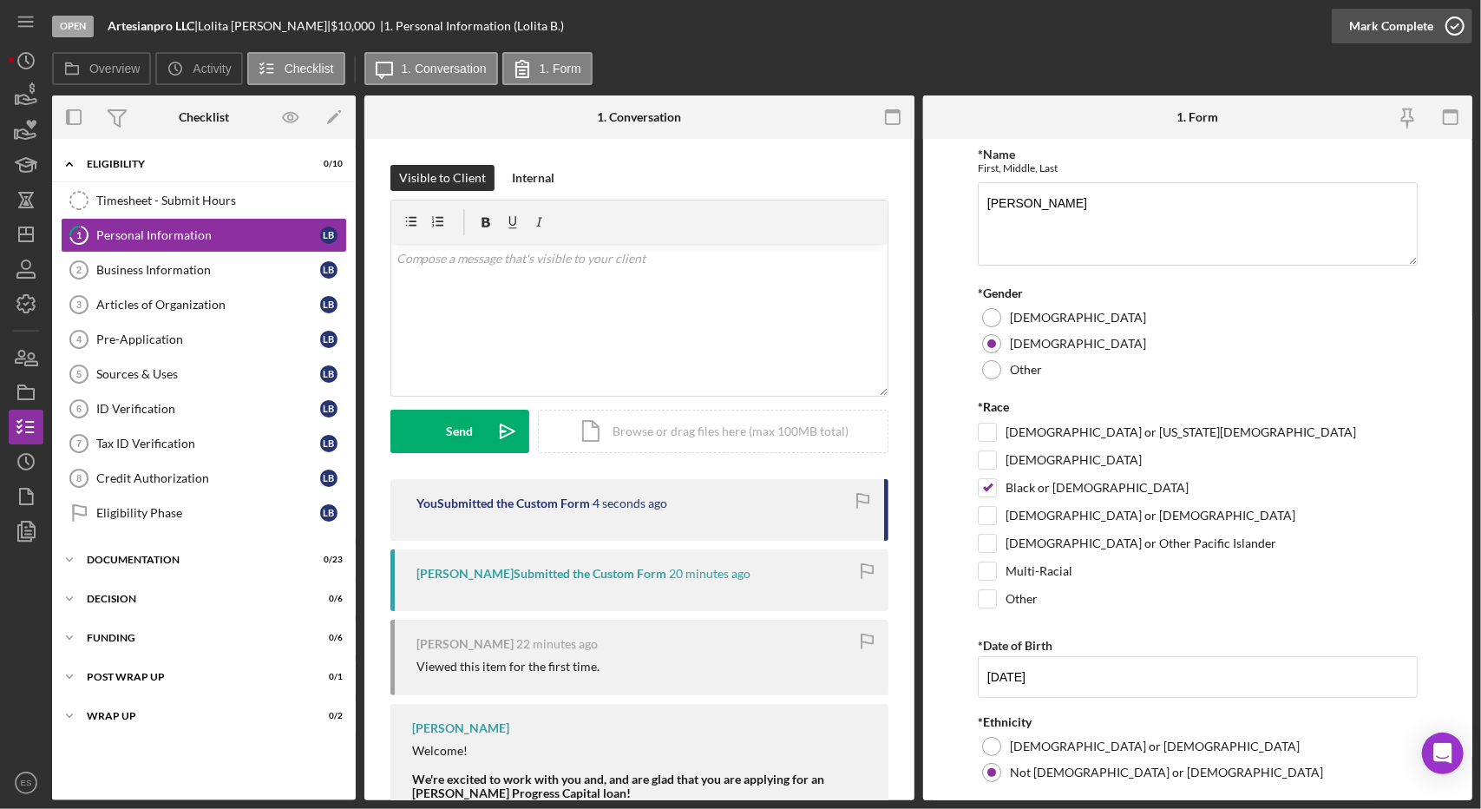
click at [1447, 26] on icon "button" at bounding box center [1454, 25] width 43 height 43
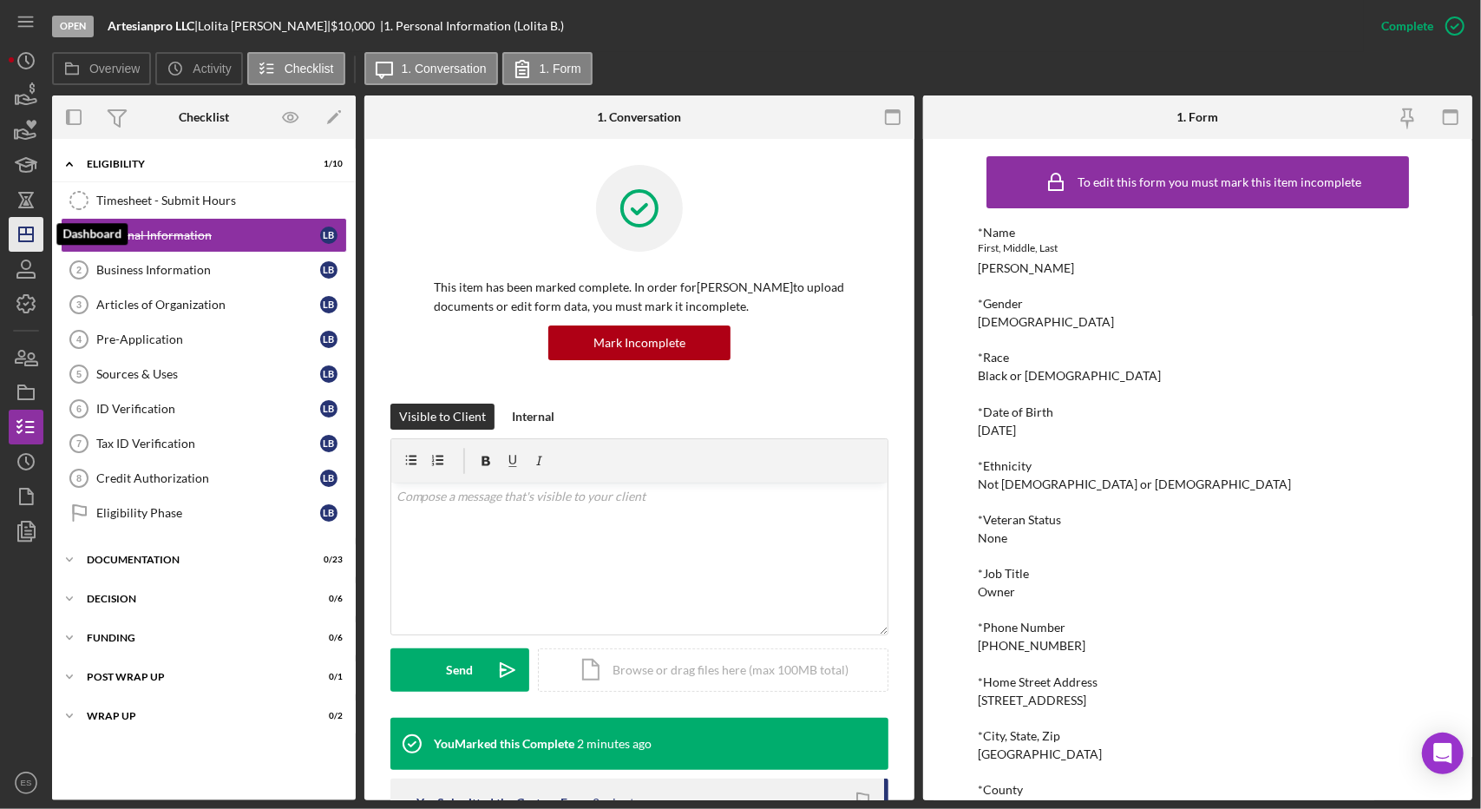
click at [33, 240] on polygon "button" at bounding box center [26, 234] width 14 height 14
